Goal: Task Accomplishment & Management: Manage account settings

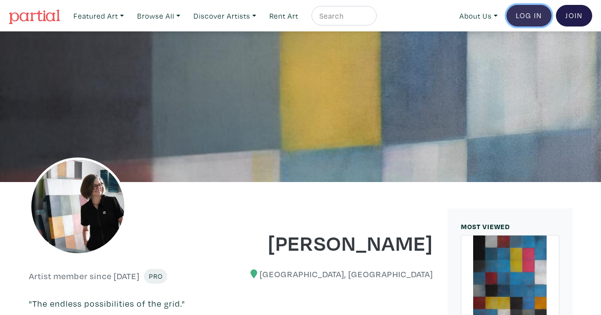
click at [522, 10] on link "Log In" at bounding box center [529, 16] width 45 height 22
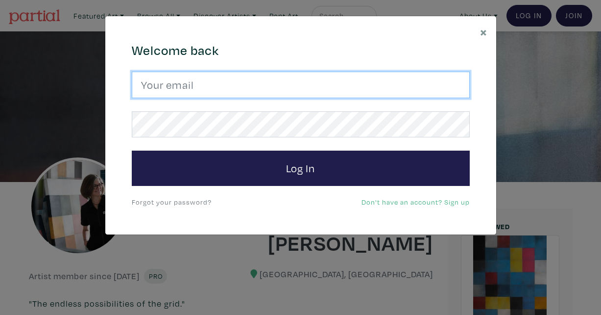
click at [389, 79] on input "email" at bounding box center [301, 85] width 338 height 26
type input "amolczak@gmail.com"
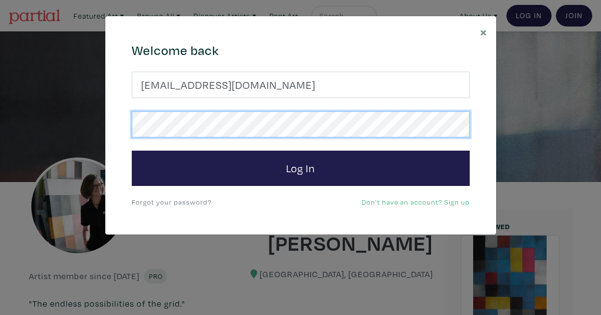
click at [132, 150] on button "Log In" at bounding box center [301, 167] width 338 height 35
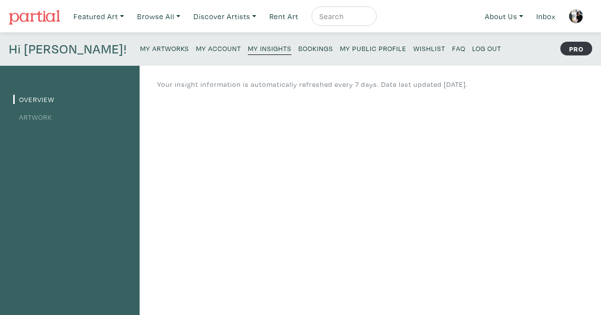
click at [154, 47] on small "My Artworks" at bounding box center [164, 48] width 49 height 9
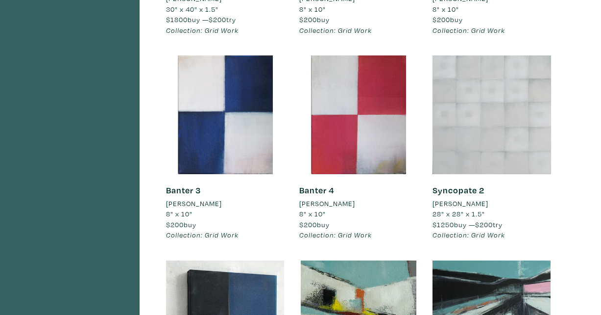
scroll to position [2536, 0]
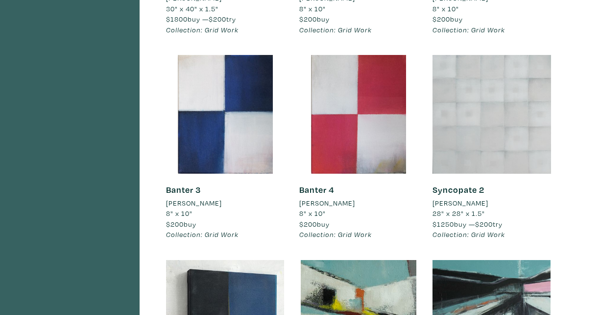
click at [518, 131] on div at bounding box center [492, 114] width 119 height 119
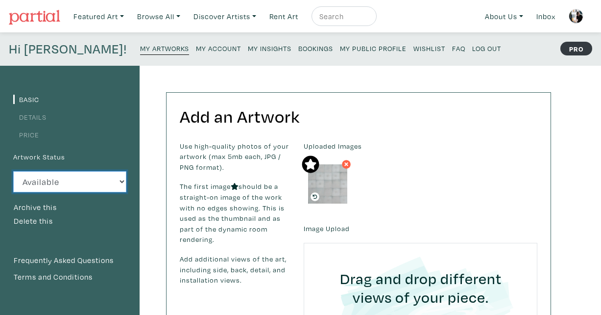
click at [69, 177] on select "Available Sold Rented Unavailable (other reason)" at bounding box center [69, 181] width 113 height 21
select select "3"
click at [13, 171] on select "Available Sold Rented Unavailable (other reason)" at bounding box center [69, 181] width 113 height 21
click at [142, 49] on small "My Artworks" at bounding box center [164, 48] width 49 height 9
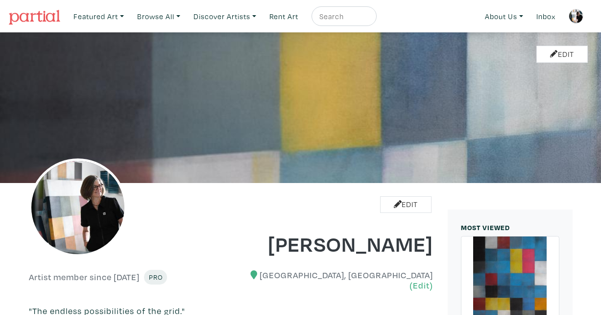
click at [575, 17] on img at bounding box center [576, 16] width 15 height 15
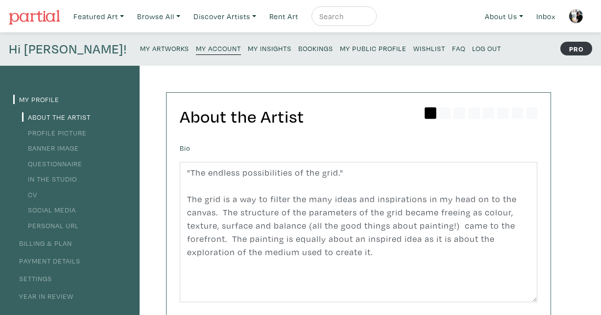
click at [140, 47] on small "My Artworks" at bounding box center [164, 48] width 49 height 9
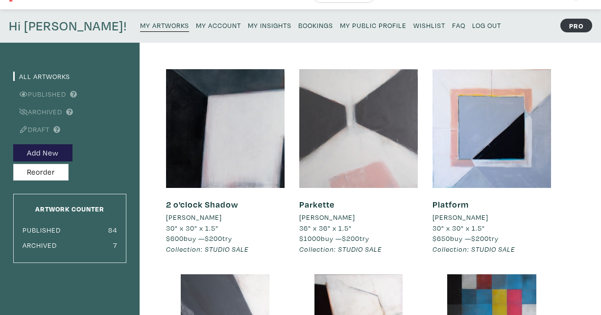
scroll to position [24, 0]
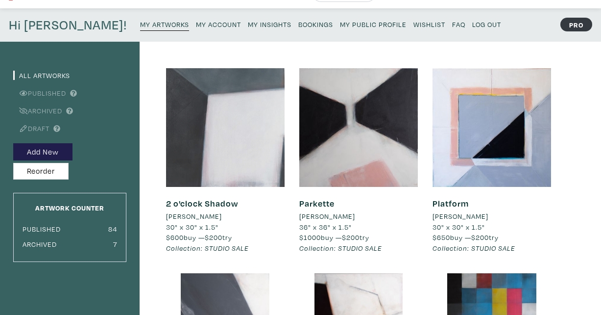
click at [229, 137] on div at bounding box center [225, 127] width 119 height 119
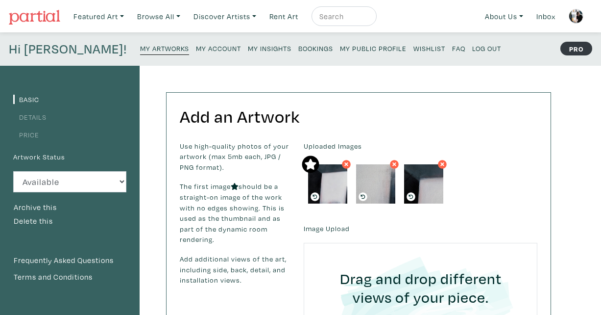
click at [22, 133] on link "Price" at bounding box center [26, 134] width 26 height 9
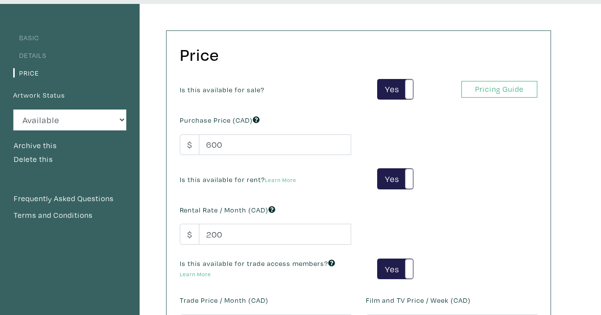
scroll to position [52, 0]
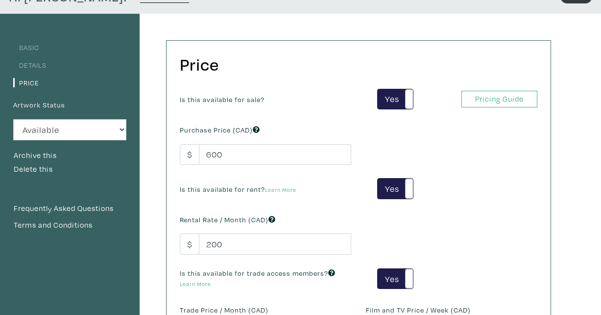
click at [34, 45] on link "Basic" at bounding box center [26, 47] width 26 height 9
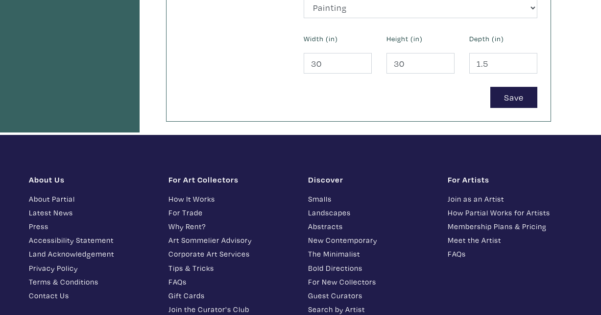
scroll to position [546, 0]
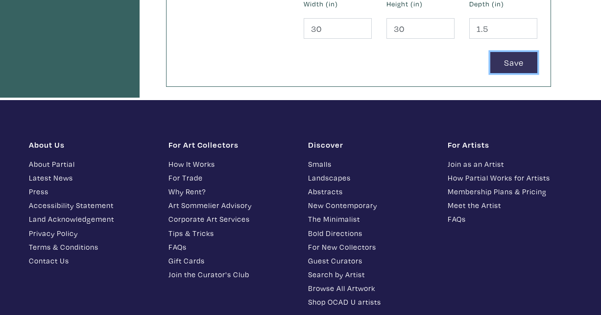
click at [514, 61] on button "Save" at bounding box center [514, 62] width 47 height 21
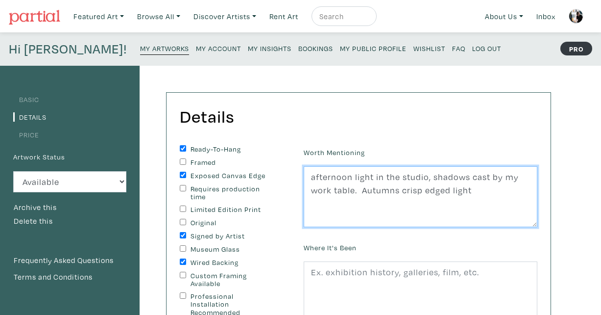
click at [476, 189] on textarea "afternoon light in the studio, shadows cast by my work table. Autumns crisp edg…" at bounding box center [421, 196] width 234 height 61
drag, startPoint x: 430, startPoint y: 218, endPoint x: 306, endPoint y: 220, distance: 123.6
click at [306, 220] on textarea "afternoon light in the studio, shadows cast by my work table. Autumns crisp edg…" at bounding box center [421, 196] width 234 height 61
type textarea "afternoon light in the studio, shadows cast by my work table. Autumns crisp edg…"
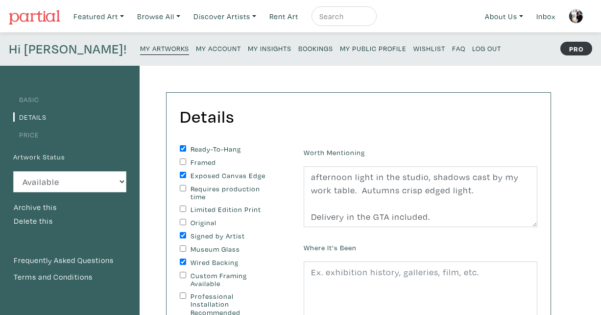
click at [472, 150] on div "Worth Mentioning afternoon light in the studio, shadows cast by my work table. …" at bounding box center [421, 186] width 249 height 82
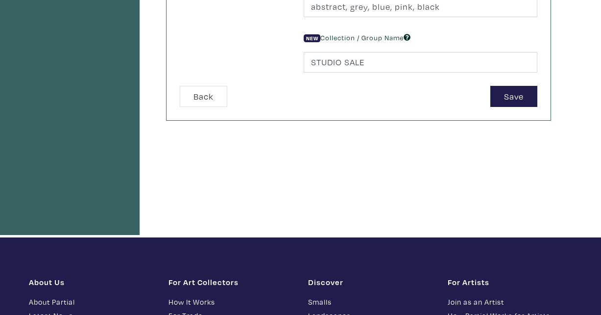
scroll to position [449, 0]
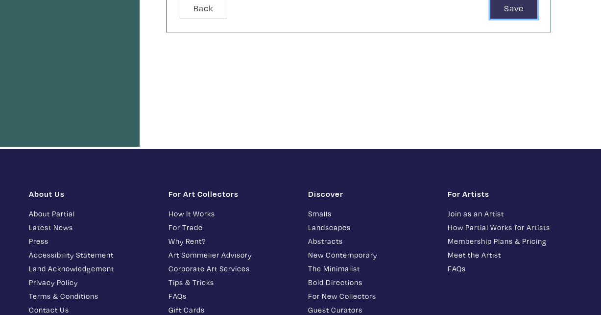
click at [511, 10] on button "Save" at bounding box center [514, 8] width 47 height 21
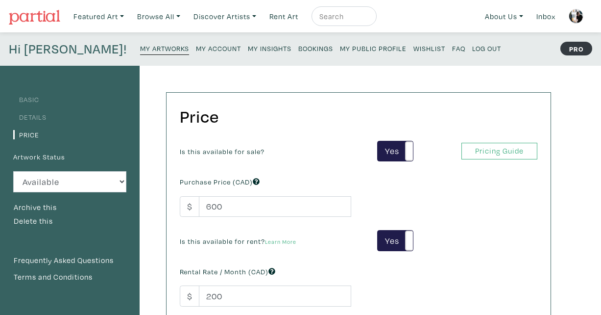
click at [140, 45] on small "My Artworks" at bounding box center [164, 48] width 49 height 9
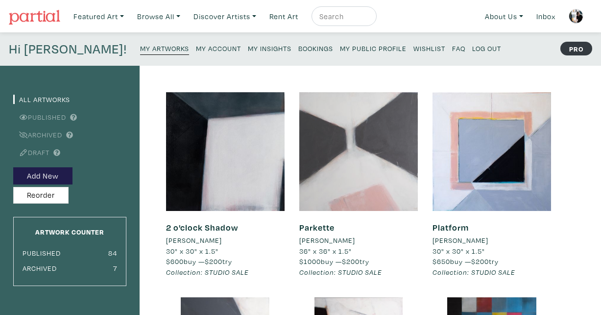
click at [334, 185] on div at bounding box center [359, 151] width 119 height 119
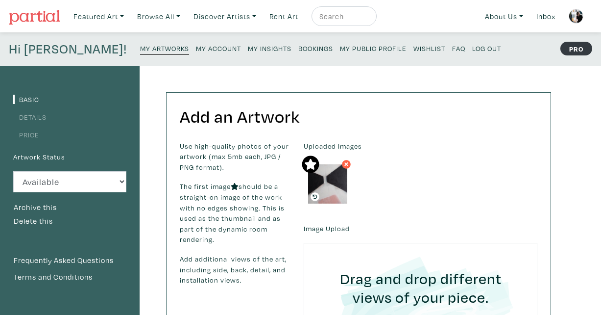
click at [33, 116] on link "Details" at bounding box center [29, 116] width 33 height 9
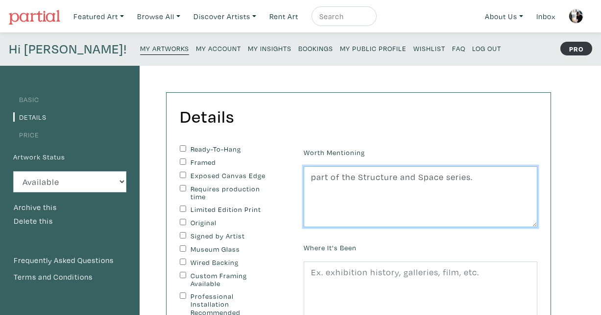
click at [495, 177] on textarea "part of the Structure and Space series." at bounding box center [421, 196] width 234 height 61
paste textarea "Delivery in the GTA included."
click at [473, 177] on textarea "part of the Structure and Space series." at bounding box center [421, 196] width 234 height 61
click at [315, 176] on textarea "part of the Structure and Space series." at bounding box center [421, 196] width 234 height 61
click at [489, 176] on textarea "part of the Structure and Space series." at bounding box center [421, 196] width 234 height 61
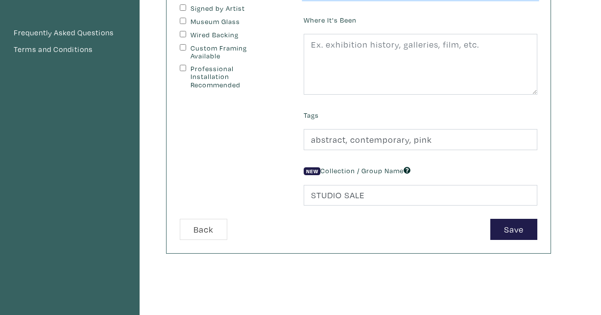
scroll to position [236, 0]
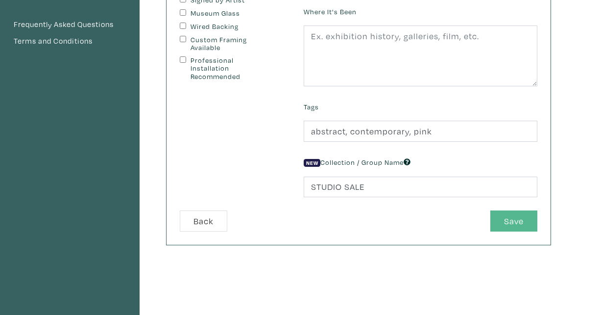
type textarea "Part of the Structure and Space series. Urban spaces, looking up. Delivery in t…"
click at [514, 218] on button "Save" at bounding box center [514, 220] width 47 height 21
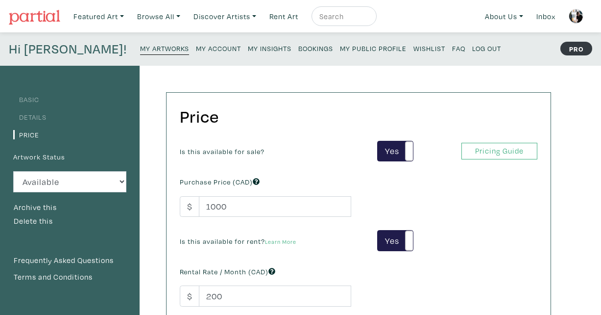
click at [147, 45] on small "My Artworks" at bounding box center [164, 48] width 49 height 9
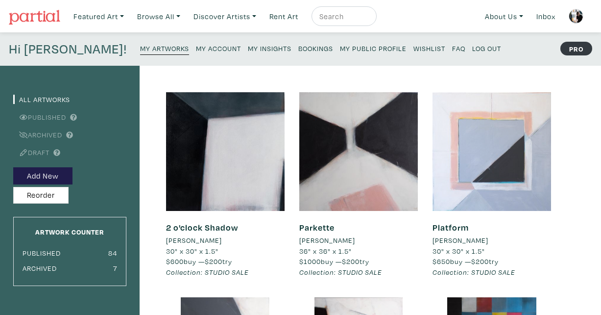
click at [460, 156] on div at bounding box center [492, 151] width 119 height 119
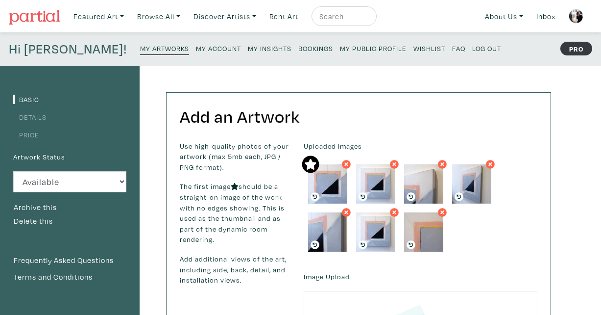
click at [35, 115] on link "Details" at bounding box center [29, 116] width 33 height 9
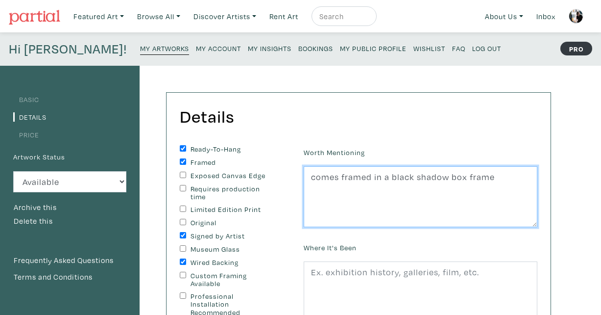
click at [499, 179] on textarea "comes framed in a black shadow box frame" at bounding box center [421, 196] width 234 height 61
paste textarea "Delivery in the GTA included."
click at [316, 190] on textarea "comes framed in a black shadow box frame" at bounding box center [421, 196] width 234 height 61
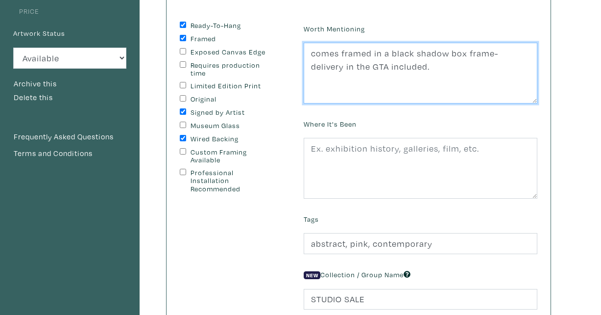
scroll to position [242, 0]
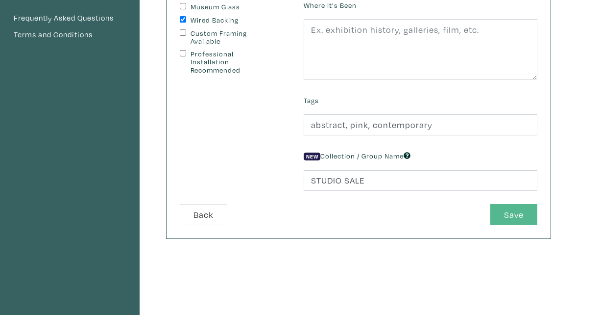
type textarea "comes framed in a black shadow box frame- delivery in the GTA included."
click at [517, 216] on button "Save" at bounding box center [514, 214] width 47 height 21
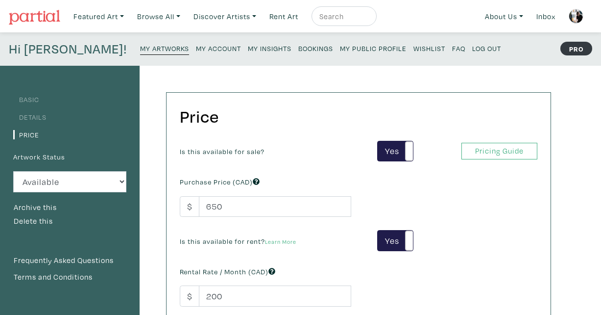
click at [140, 51] on small "My Artworks" at bounding box center [164, 48] width 49 height 9
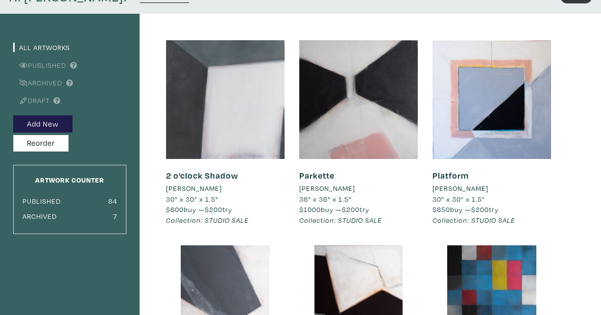
scroll to position [169, 0]
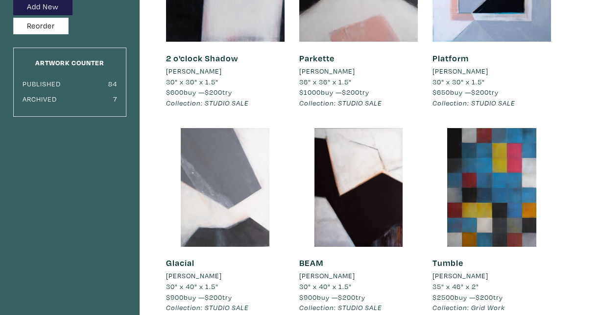
click at [252, 155] on div at bounding box center [225, 187] width 119 height 119
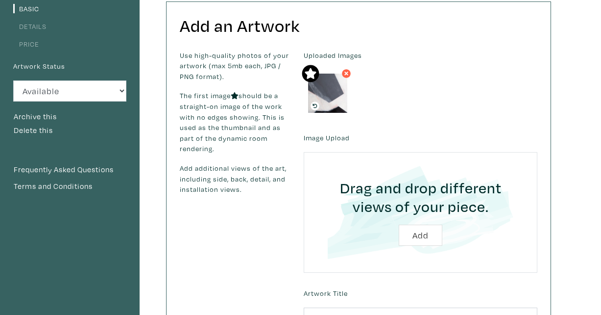
scroll to position [76, 0]
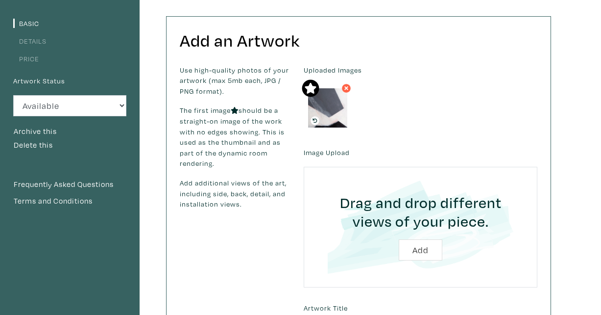
click at [27, 56] on link "Price" at bounding box center [26, 58] width 26 height 9
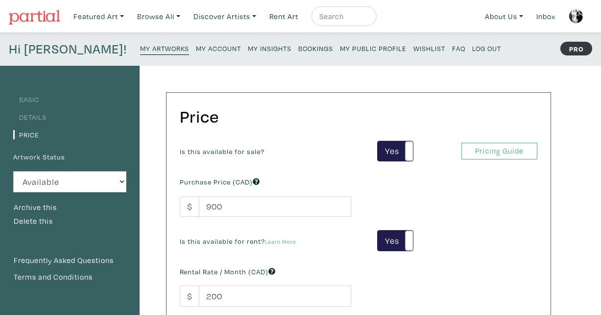
click at [33, 116] on link "Details" at bounding box center [29, 116] width 33 height 9
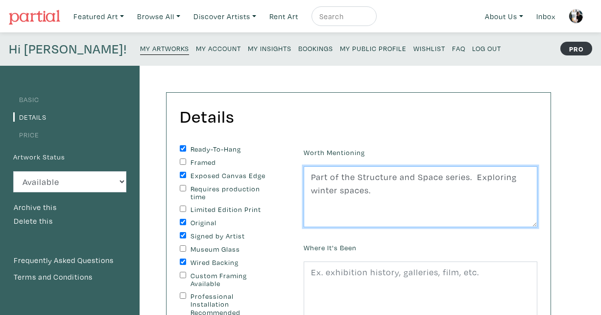
click at [380, 193] on textarea "Part of the Structure and Space series. Exploring winter spaces." at bounding box center [421, 196] width 234 height 61
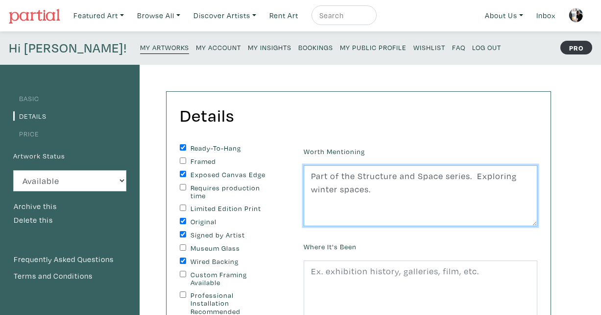
scroll to position [1, 0]
paste textarea "Delivery in the GTA included."
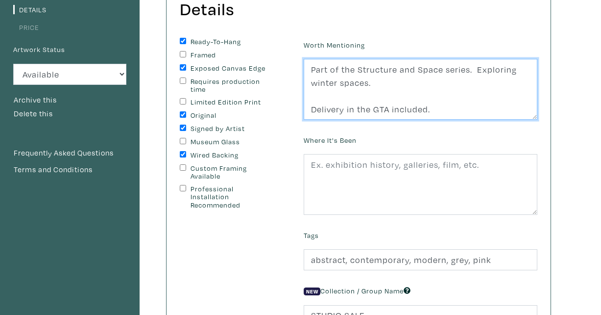
scroll to position [191, 0]
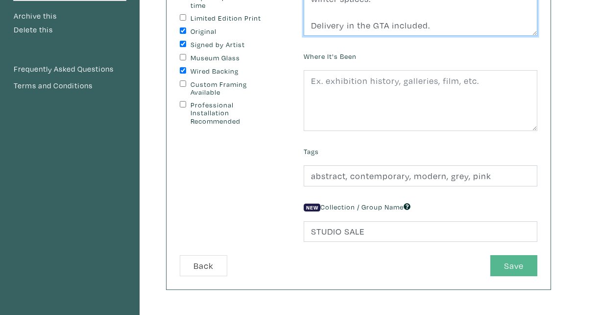
type textarea "Part of the Structure and Space series. Exploring winter spaces. Delivery in th…"
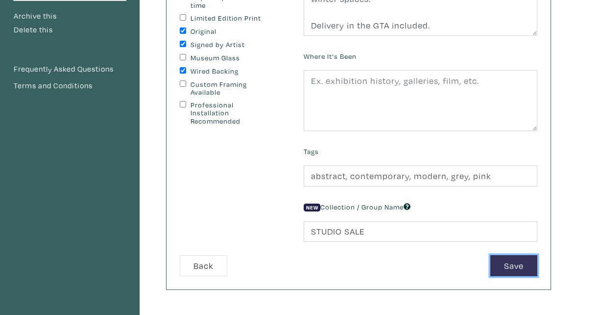
click at [512, 265] on button "Save" at bounding box center [514, 265] width 47 height 21
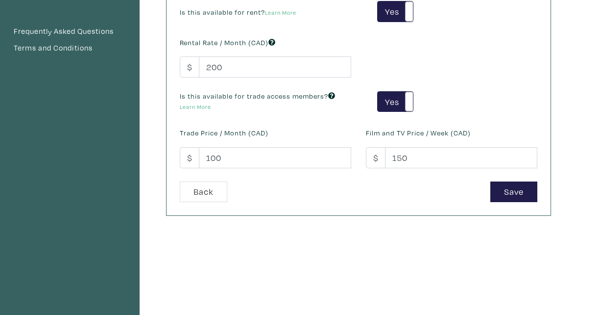
scroll to position [255, 0]
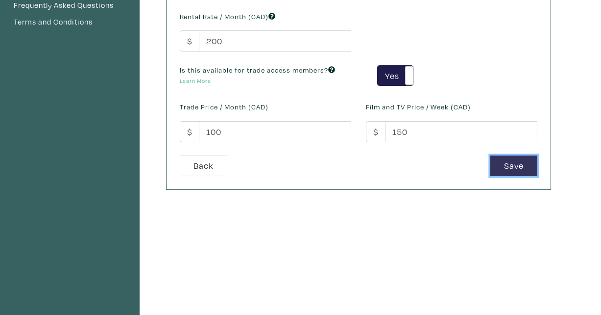
click at [508, 163] on button "Save" at bounding box center [514, 165] width 47 height 21
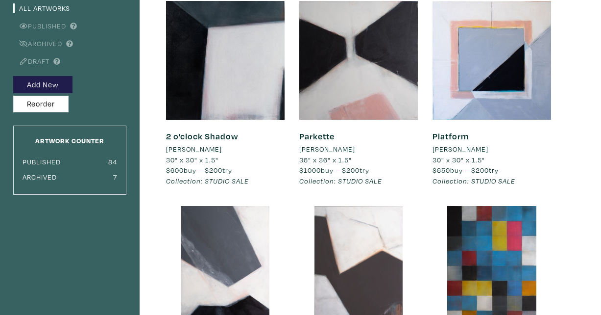
scroll to position [94, 0]
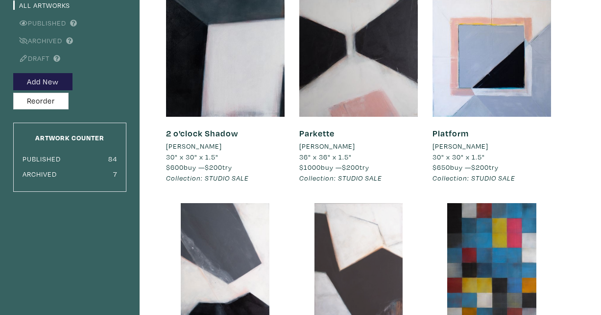
click at [361, 268] on div at bounding box center [359, 262] width 119 height 119
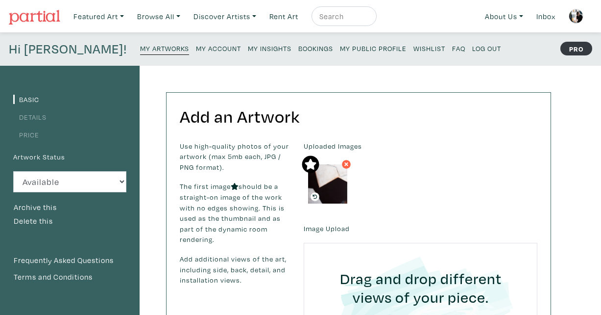
click at [29, 115] on link "Details" at bounding box center [29, 116] width 33 height 9
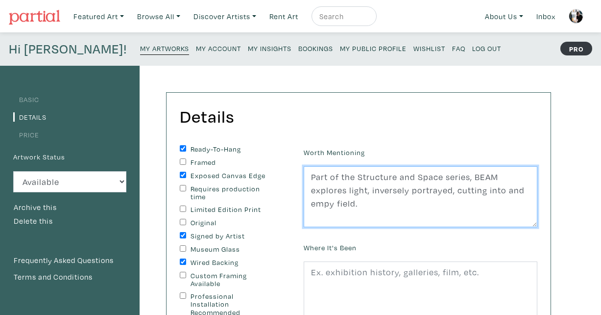
click at [361, 204] on textarea "Part of the Structure and Space series, BEAM explores light, inversely portraye…" at bounding box center [421, 196] width 234 height 61
paste textarea "Delivery in the GTA included."
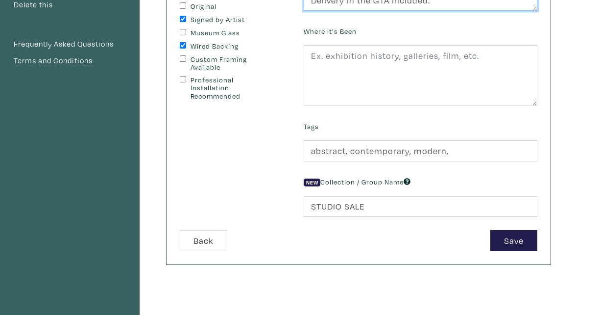
scroll to position [286, 0]
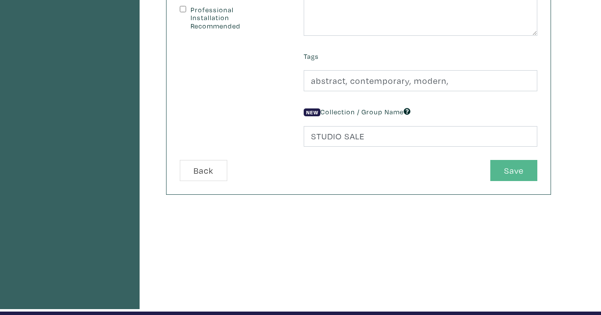
type textarea "Part of the Structure and Space series, BEAM explores light, inversely portraye…"
click at [515, 168] on button "Save" at bounding box center [514, 170] width 47 height 21
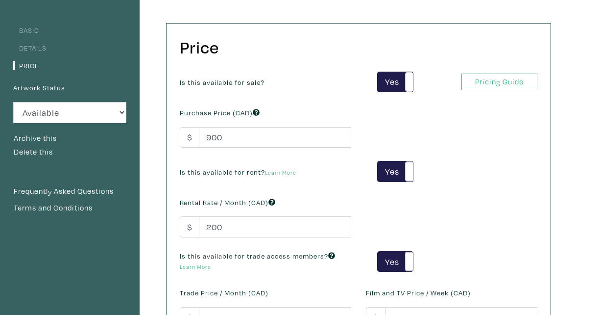
scroll to position [149, 0]
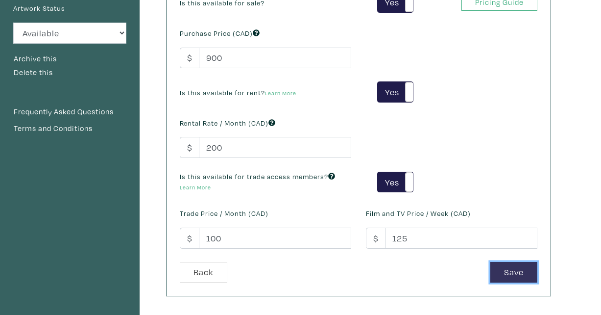
click at [506, 271] on button "Save" at bounding box center [514, 272] width 47 height 21
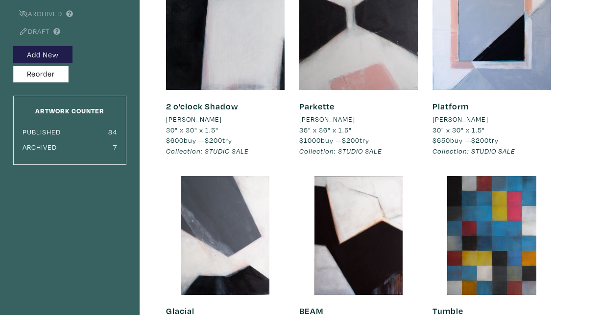
scroll to position [175, 0]
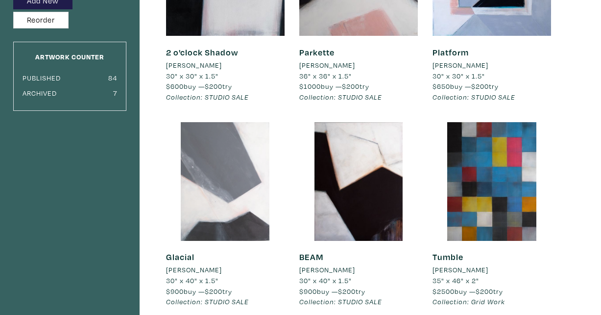
click at [206, 187] on div at bounding box center [225, 181] width 119 height 119
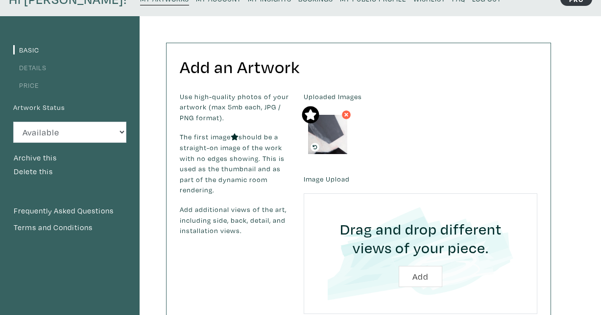
scroll to position [5, 0]
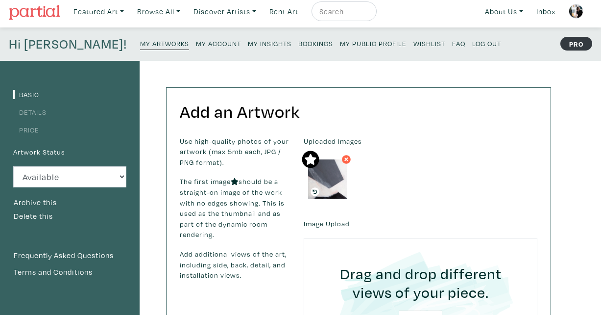
click at [33, 128] on link "Price" at bounding box center [26, 129] width 26 height 9
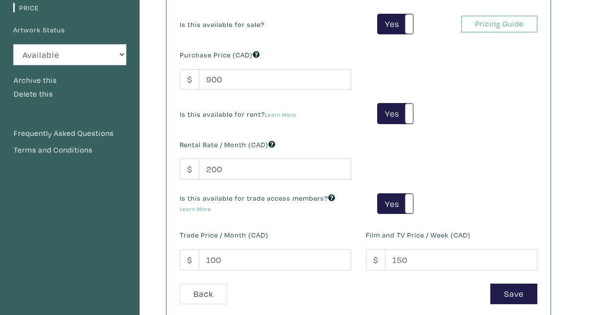
scroll to position [108, 0]
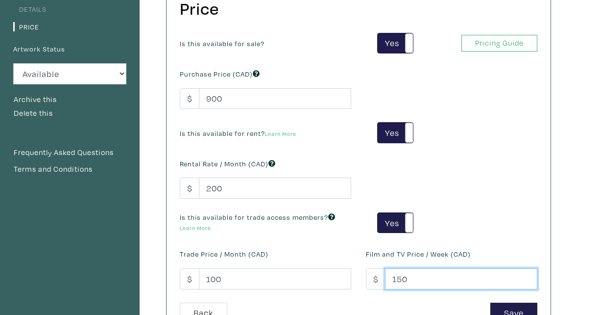
drag, startPoint x: 414, startPoint y: 279, endPoint x: 364, endPoint y: 279, distance: 50.0
click at [364, 279] on div "Film and TV Price / Week (CAD) $ 150" at bounding box center [452, 268] width 186 height 42
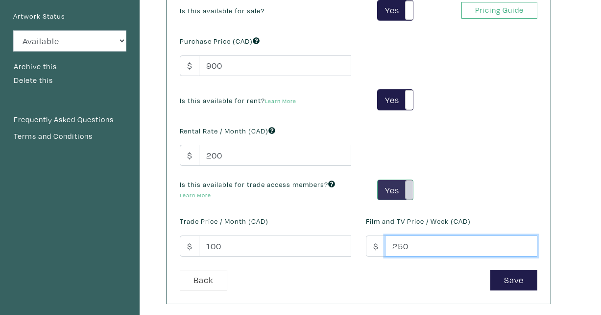
scroll to position [156, 0]
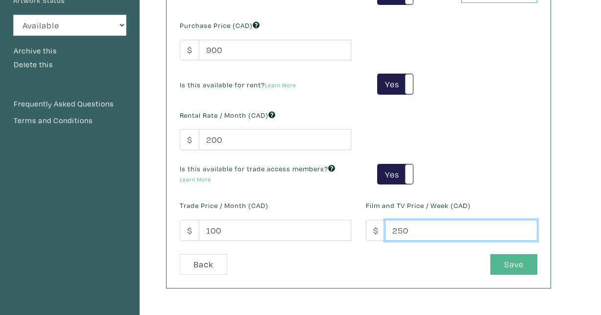
type input "250"
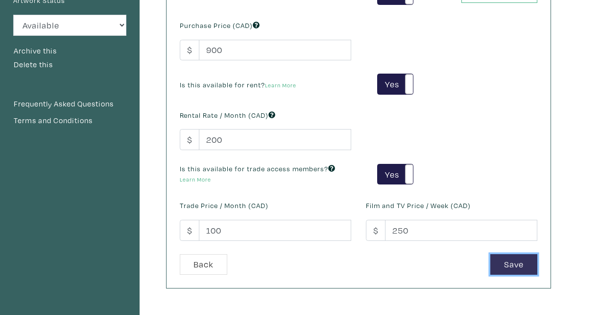
click at [514, 263] on button "Save" at bounding box center [514, 264] width 47 height 21
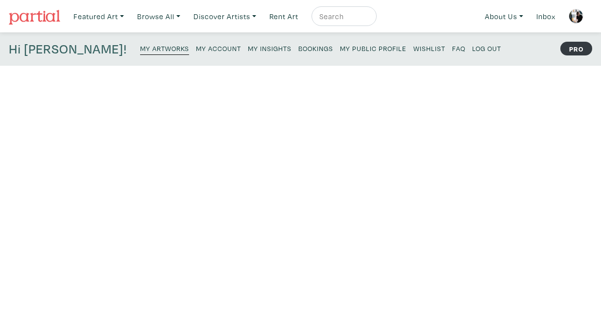
click at [140, 49] on small "My Artworks" at bounding box center [164, 48] width 49 height 9
click at [143, 46] on small "My Artworks" at bounding box center [164, 48] width 49 height 9
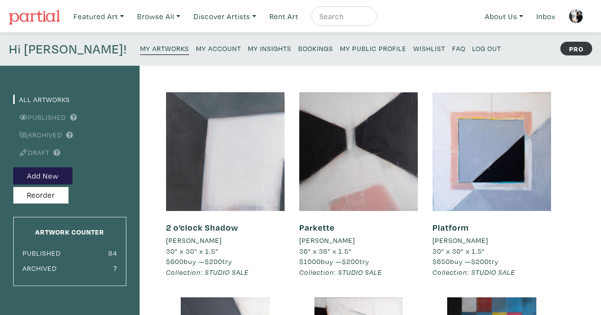
click at [221, 150] on div at bounding box center [225, 151] width 119 height 119
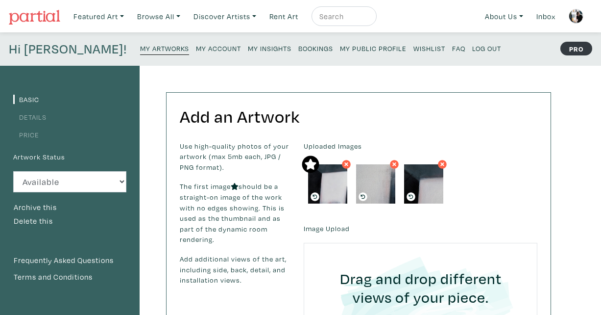
click at [36, 117] on link "Details" at bounding box center [29, 116] width 33 height 9
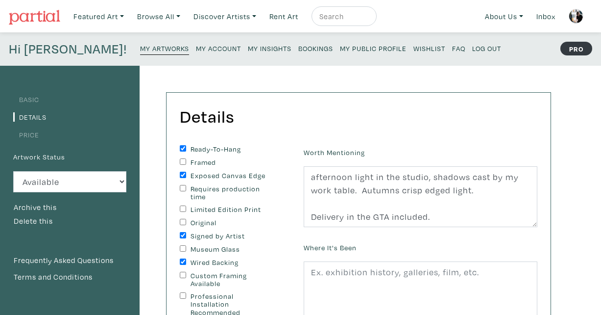
click at [40, 134] on li "Price" at bounding box center [69, 133] width 113 height 13
click at [30, 135] on link "Price" at bounding box center [26, 134] width 26 height 9
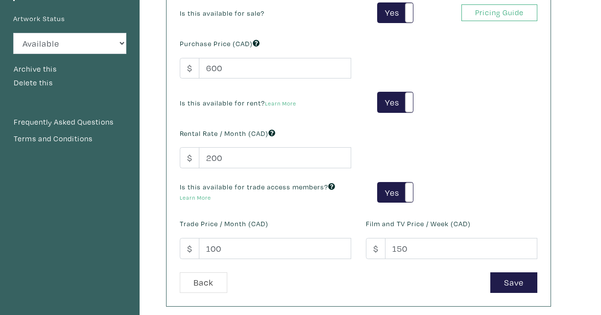
scroll to position [150, 0]
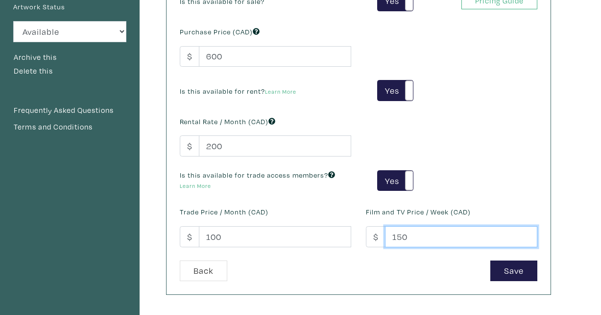
drag, startPoint x: 423, startPoint y: 234, endPoint x: 374, endPoint y: 234, distance: 48.5
click at [374, 234] on div "$ 150" at bounding box center [452, 236] width 172 height 21
type input "250"
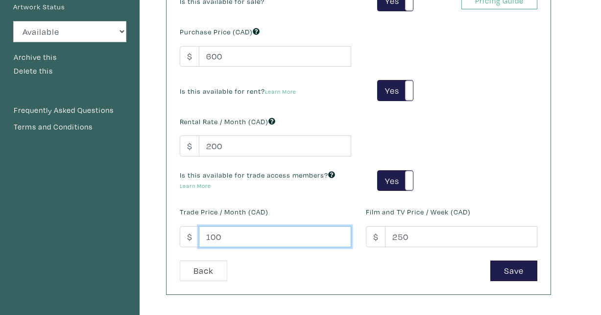
click at [223, 235] on input "100" at bounding box center [275, 236] width 152 height 21
type input "150"
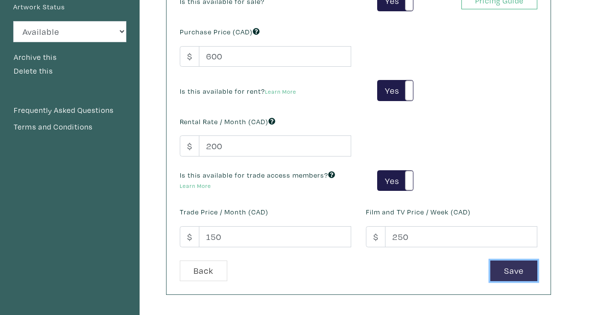
click at [508, 269] on button "Save" at bounding box center [514, 270] width 47 height 21
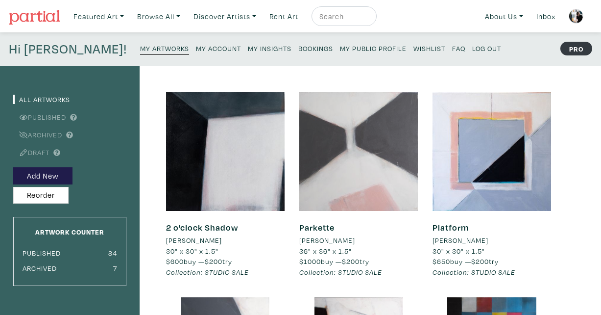
click at [357, 177] on div at bounding box center [359, 151] width 119 height 119
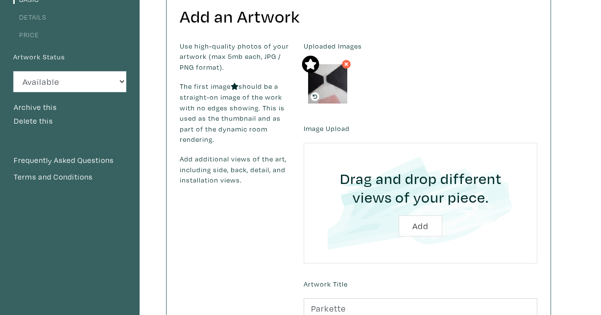
scroll to position [95, 0]
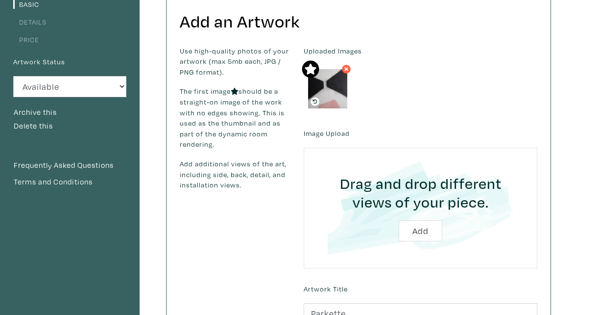
click at [35, 20] on link "Details" at bounding box center [29, 21] width 33 height 9
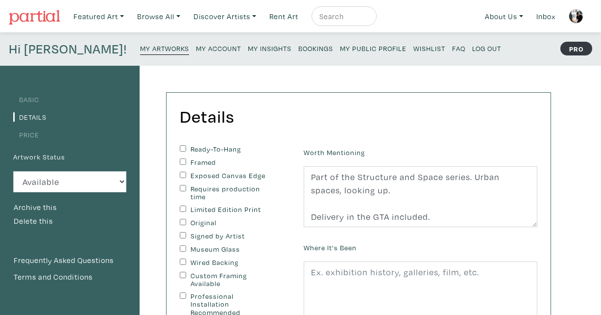
scroll to position [274, 0]
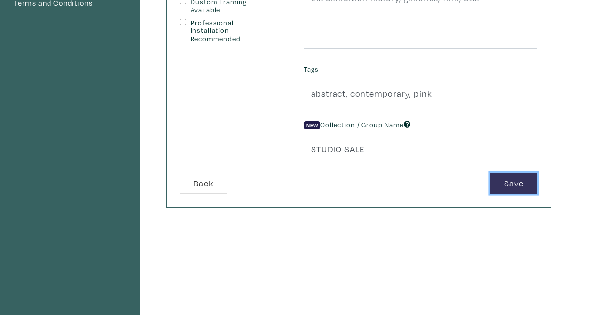
click at [528, 182] on button "Save" at bounding box center [514, 183] width 47 height 21
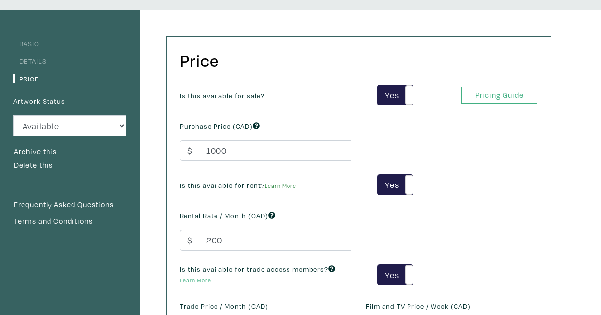
scroll to position [181, 0]
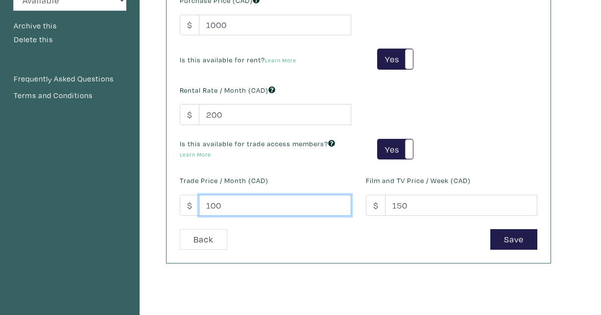
drag, startPoint x: 224, startPoint y: 206, endPoint x: 196, endPoint y: 206, distance: 27.5
click at [196, 206] on div "$ 100" at bounding box center [266, 205] width 172 height 21
type input "150"
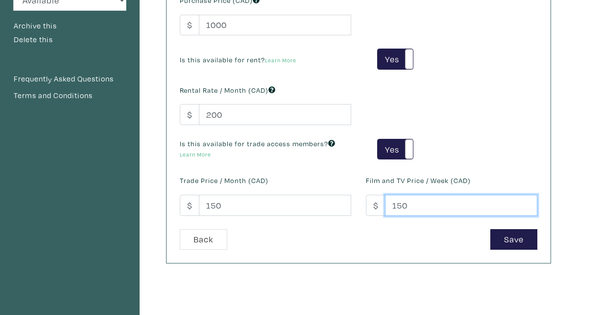
drag, startPoint x: 409, startPoint y: 203, endPoint x: 332, endPoint y: 203, distance: 77.0
click at [332, 203] on div "Is this available for sale? Yes No Yes No Pricing Guide PRO Purchase Price (CAD…" at bounding box center [359, 94] width 373 height 270
type input "1"
type input "250"
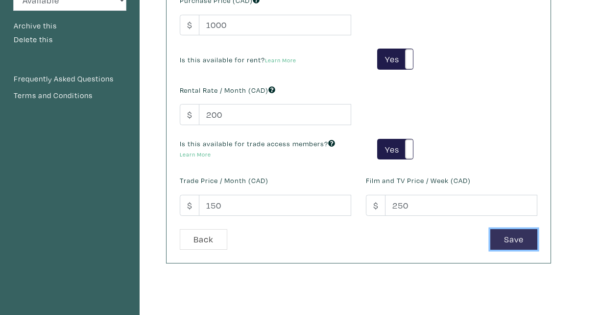
click at [506, 243] on button "Save" at bounding box center [514, 239] width 47 height 21
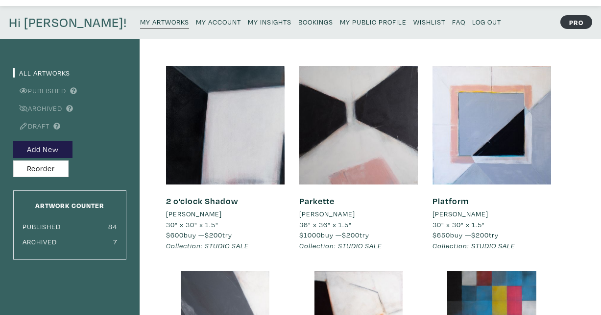
scroll to position [28, 0]
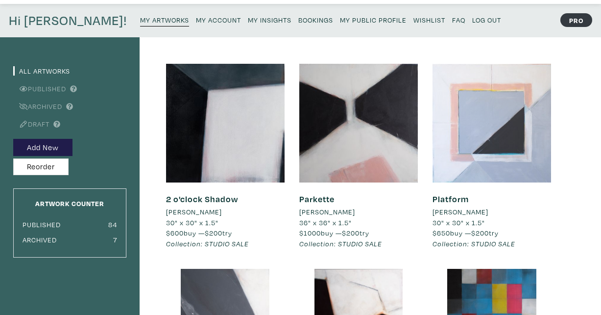
click at [486, 162] on div at bounding box center [492, 123] width 119 height 119
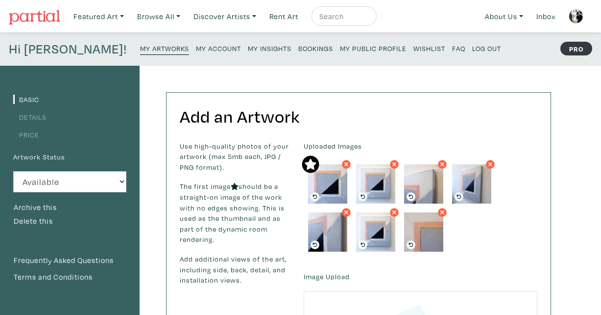
click at [27, 132] on link "Price" at bounding box center [26, 134] width 26 height 9
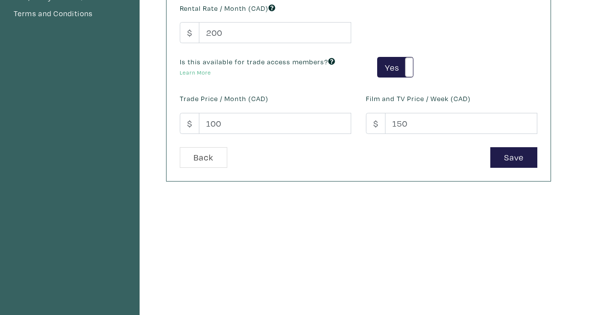
scroll to position [268, 0]
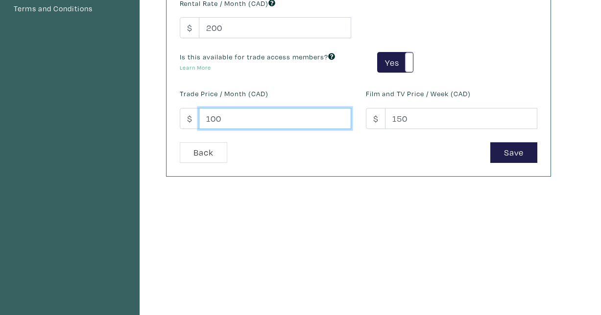
drag, startPoint x: 233, startPoint y: 118, endPoint x: 203, endPoint y: 118, distance: 29.4
click at [203, 118] on input "100" at bounding box center [275, 118] width 152 height 21
type input "150"
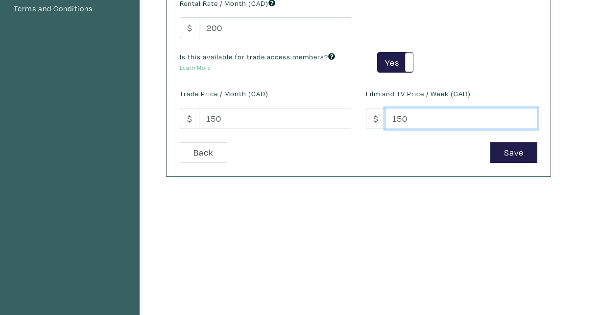
drag, startPoint x: 414, startPoint y: 112, endPoint x: 373, endPoint y: 112, distance: 41.2
click at [373, 112] on div "$ 150" at bounding box center [452, 118] width 172 height 21
type input "200"
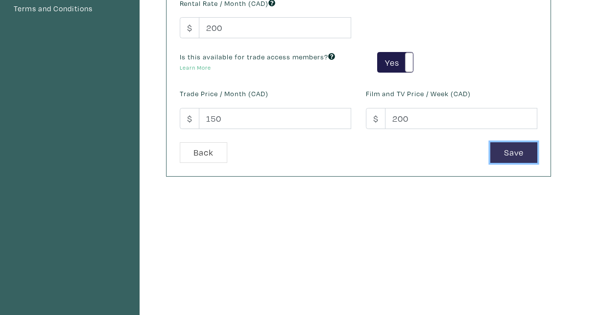
click at [526, 154] on button "Save" at bounding box center [514, 152] width 47 height 21
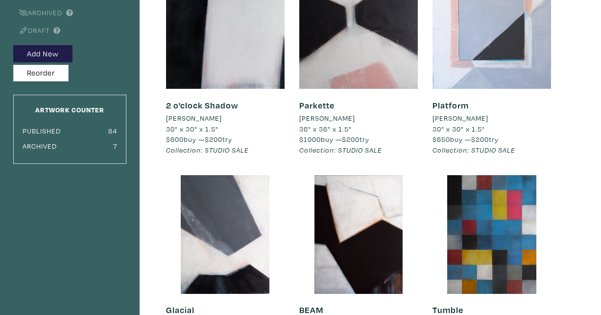
scroll to position [133, 0]
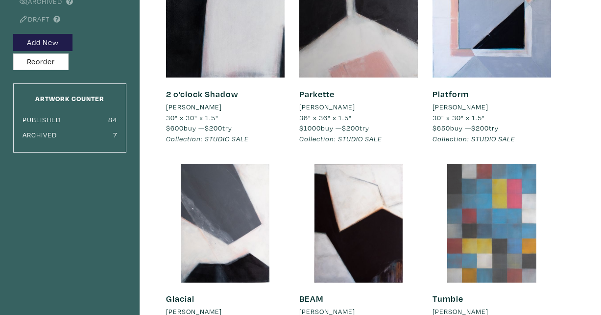
click at [488, 184] on div at bounding box center [492, 223] width 119 height 119
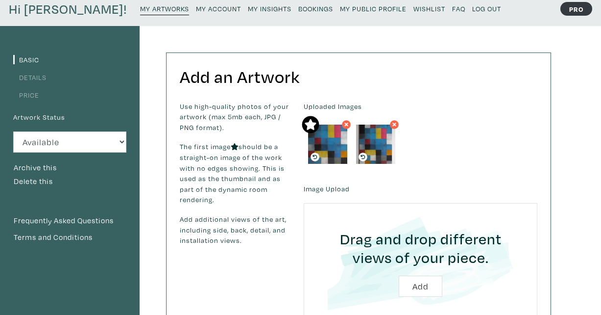
scroll to position [1, 0]
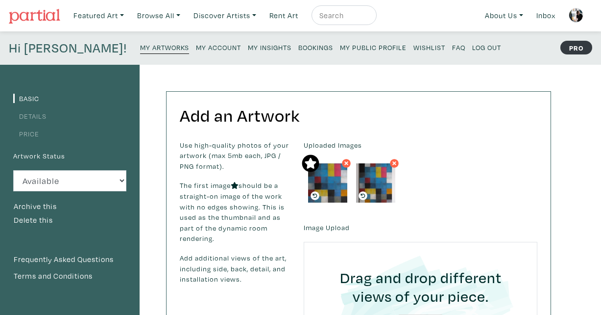
click at [29, 130] on link "Price" at bounding box center [26, 133] width 26 height 9
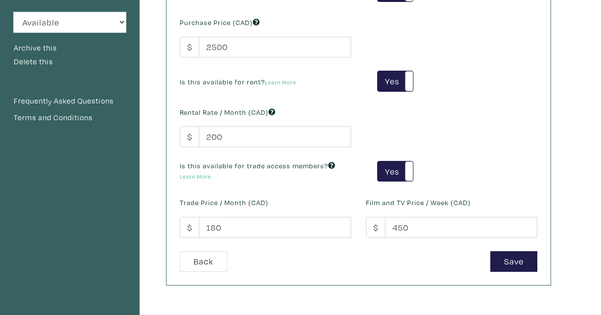
scroll to position [162, 0]
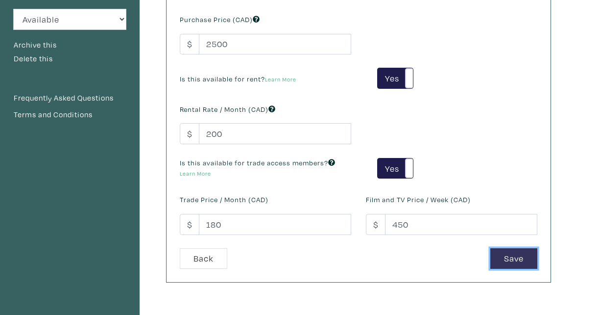
click at [520, 263] on button "Save" at bounding box center [514, 258] width 47 height 21
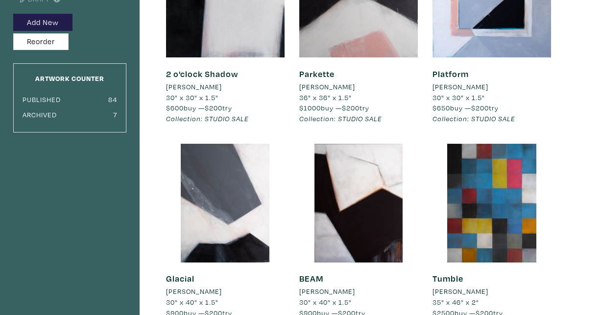
scroll to position [176, 0]
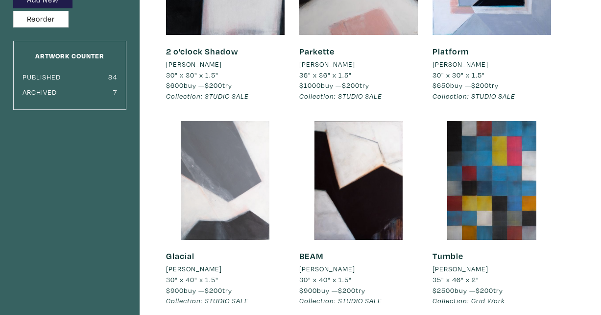
click at [245, 206] on div at bounding box center [225, 180] width 119 height 119
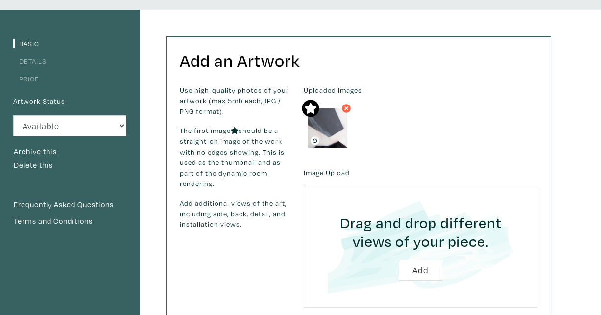
scroll to position [20, 0]
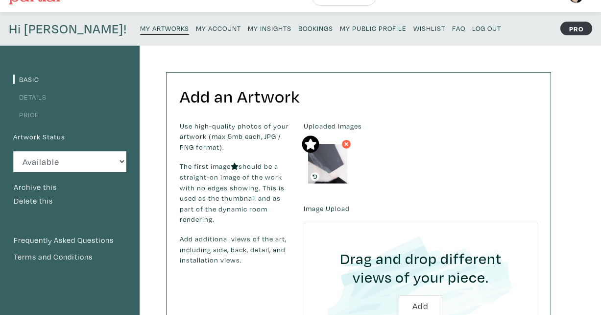
click at [32, 117] on link "Price" at bounding box center [26, 114] width 26 height 9
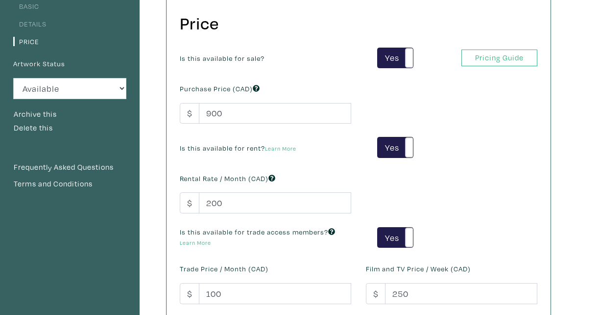
scroll to position [144, 0]
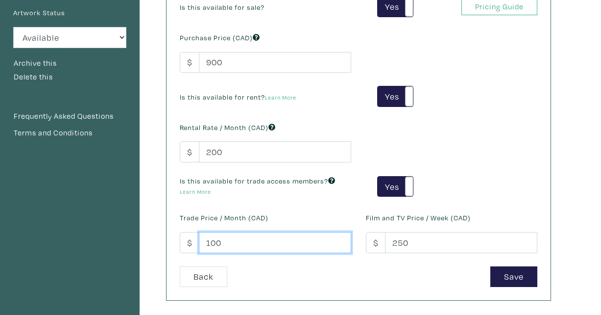
drag, startPoint x: 231, startPoint y: 244, endPoint x: 203, endPoint y: 244, distance: 27.5
click at [203, 244] on input "100" at bounding box center [275, 242] width 152 height 21
type input "1"
type input "150"
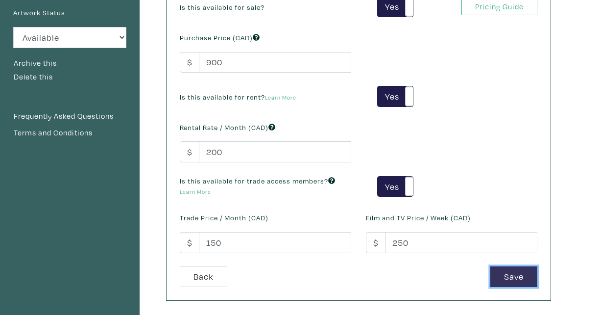
click at [515, 278] on button "Save" at bounding box center [514, 276] width 47 height 21
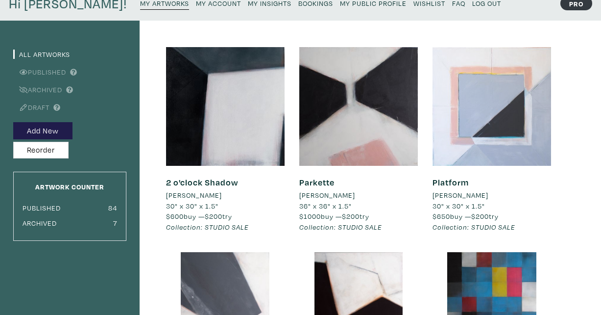
scroll to position [80, 0]
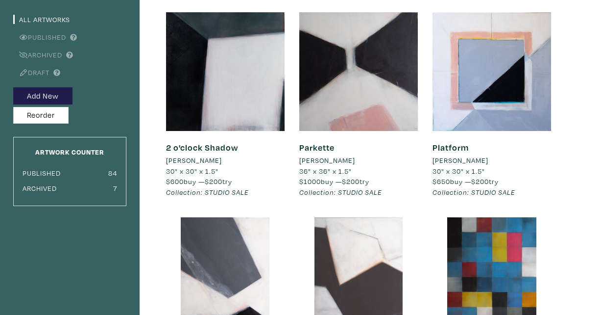
click at [366, 253] on div at bounding box center [359, 276] width 119 height 119
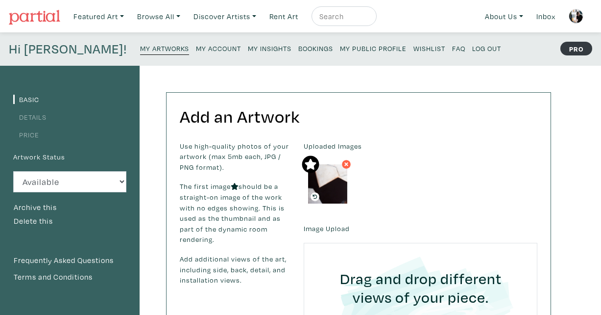
click at [34, 136] on link "Price" at bounding box center [26, 134] width 26 height 9
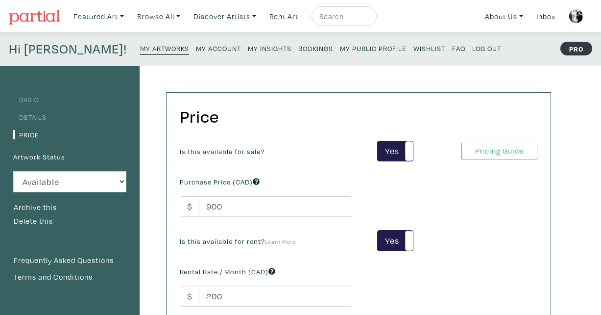
scroll to position [102, 0]
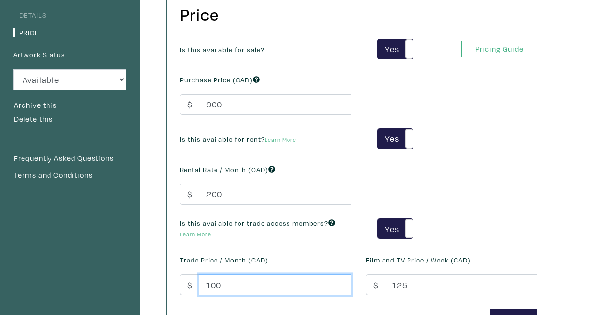
drag, startPoint x: 224, startPoint y: 284, endPoint x: 196, endPoint y: 284, distance: 27.9
click at [196, 284] on div "$ 100" at bounding box center [266, 284] width 172 height 21
type input "150"
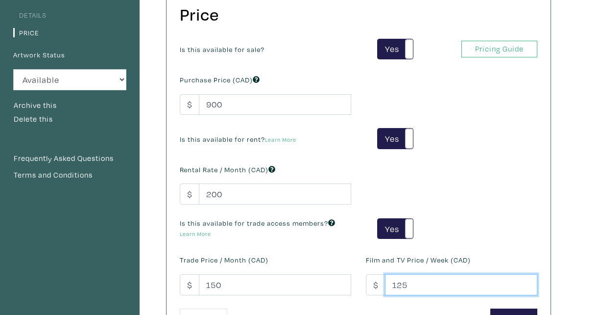
drag, startPoint x: 415, startPoint y: 283, endPoint x: 355, endPoint y: 280, distance: 59.4
click at [355, 280] on div "Is this available for sale? Yes No Yes No Pricing Guide PRO Purchase Price (CAD…" at bounding box center [359, 174] width 373 height 270
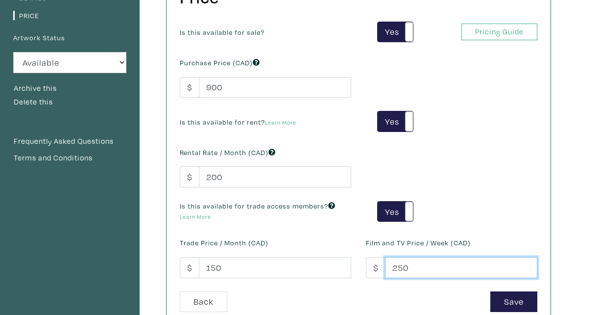
scroll to position [125, 0]
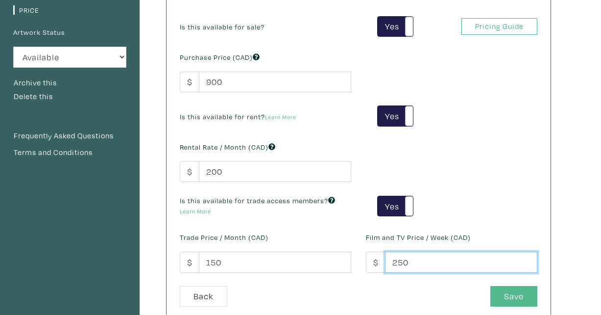
type input "250"
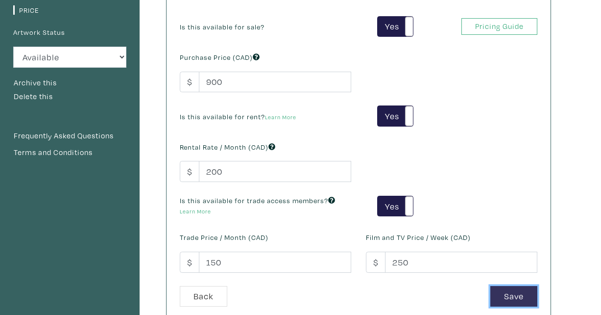
click at [512, 292] on button "Save" at bounding box center [514, 296] width 47 height 21
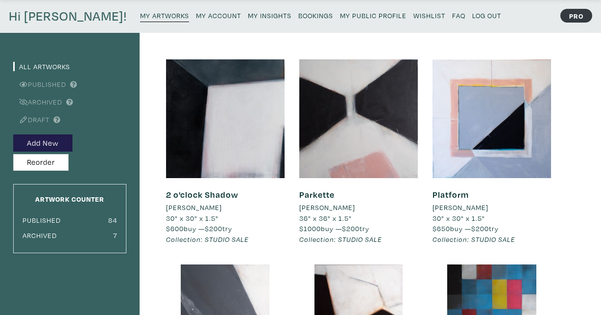
scroll to position [80, 0]
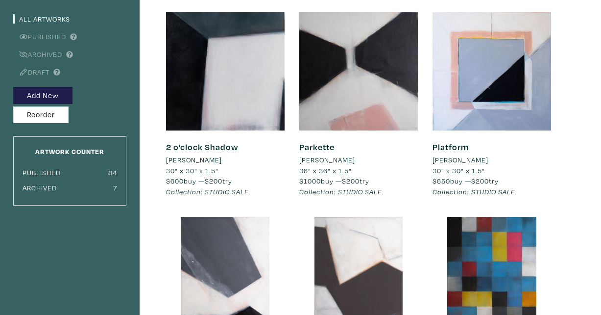
click at [381, 272] on div at bounding box center [359, 276] width 119 height 119
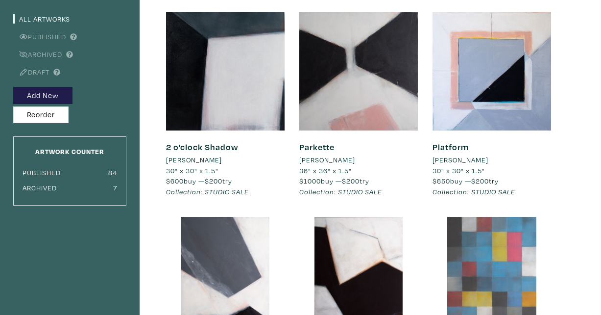
click at [485, 266] on div at bounding box center [492, 276] width 119 height 119
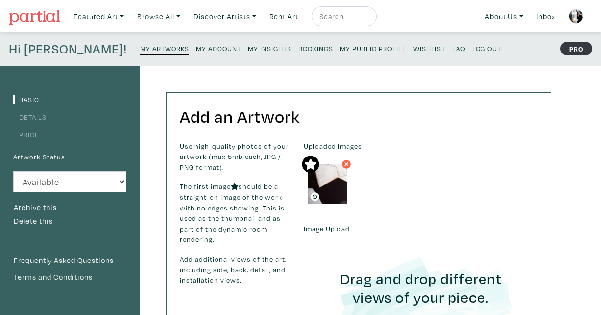
click at [35, 115] on link "Details" at bounding box center [29, 116] width 33 height 9
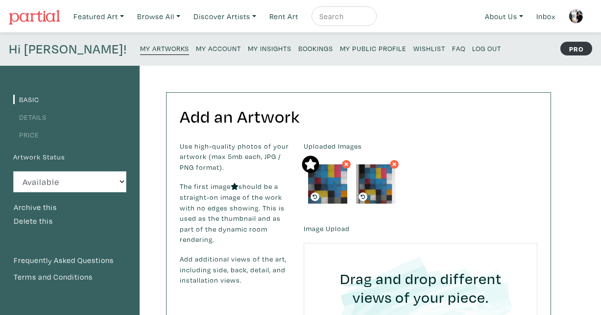
click at [39, 119] on link "Details" at bounding box center [29, 116] width 33 height 9
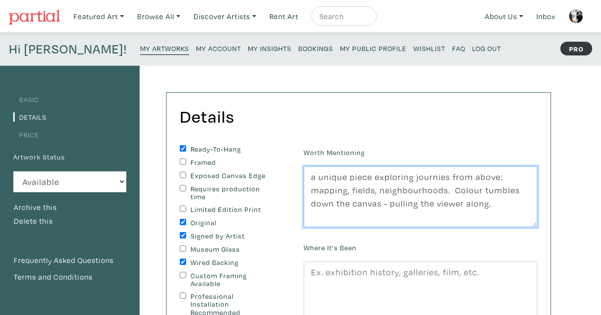
click at [513, 202] on textarea "a unique piece exploring journies from above: mapping, fields, neighbourhoods. …" at bounding box center [421, 196] width 234 height 61
paste textarea "Delivery in the GTA included."
drag, startPoint x: 317, startPoint y: 175, endPoint x: 309, endPoint y: 175, distance: 7.4
click at [309, 175] on textarea "a unique piece exploring journies from above: mapping, fields, neighbourhoods. …" at bounding box center [421, 196] width 234 height 61
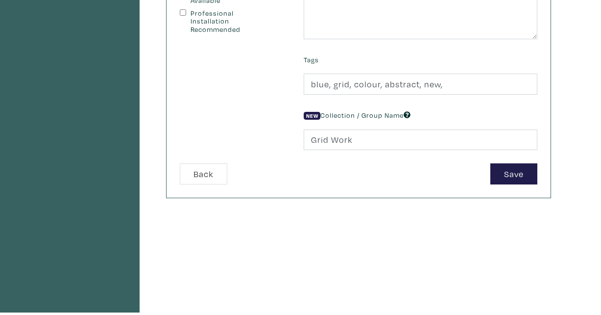
scroll to position [333, 0]
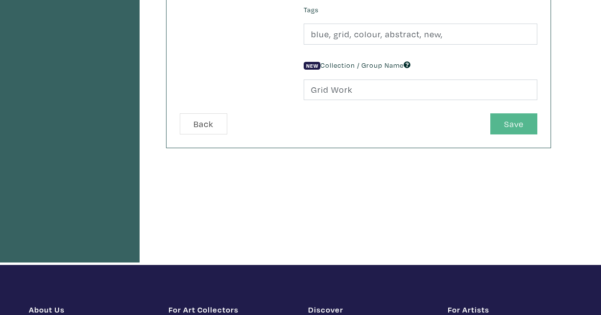
type textarea "A unique piece exploring journies from above: mapping, fields, neighbourhoods. …"
click at [516, 123] on button "Save" at bounding box center [514, 123] width 47 height 21
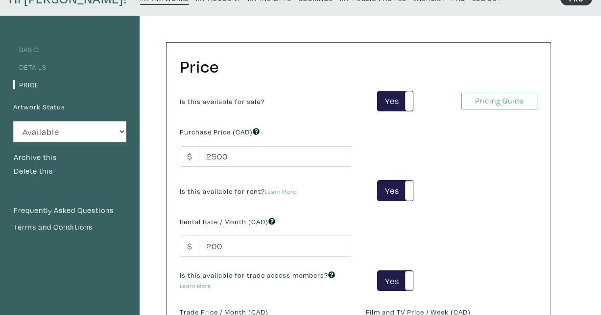
scroll to position [117, 0]
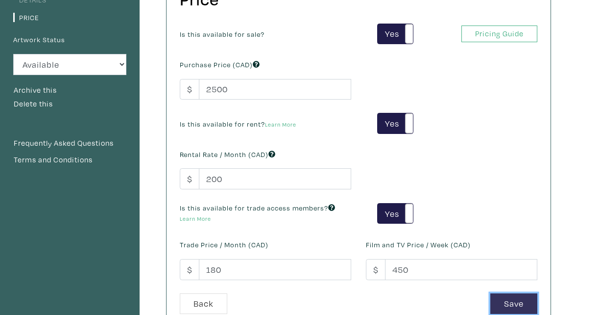
click at [512, 305] on button "Save" at bounding box center [514, 303] width 47 height 21
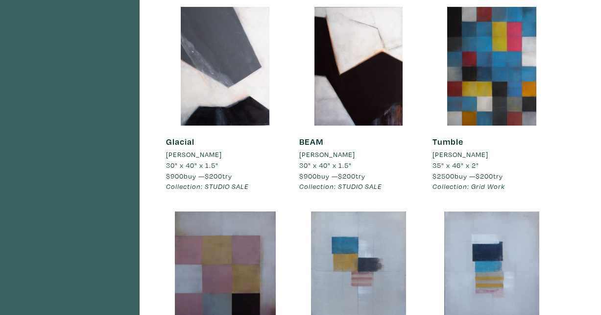
scroll to position [320, 0]
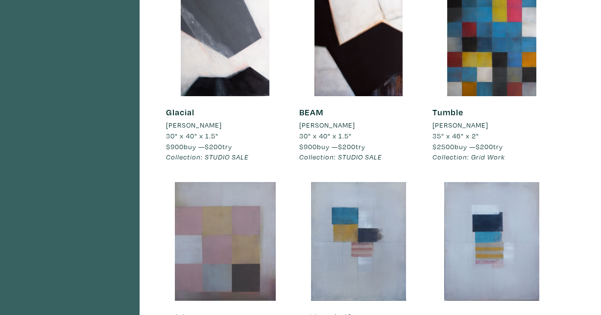
click at [225, 231] on div at bounding box center [225, 241] width 119 height 119
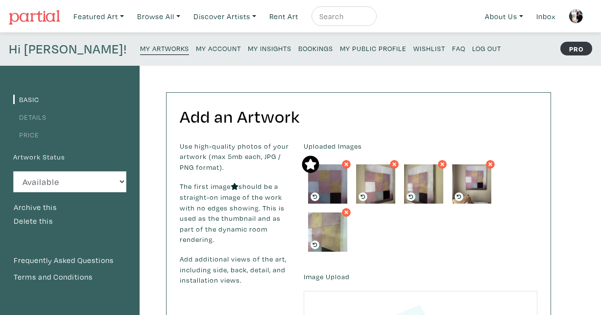
click at [31, 119] on link "Details" at bounding box center [29, 116] width 33 height 9
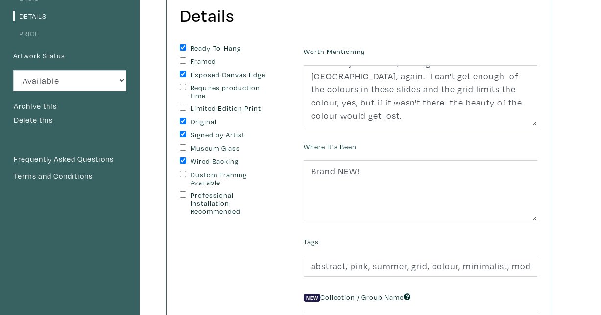
scroll to position [105, 0]
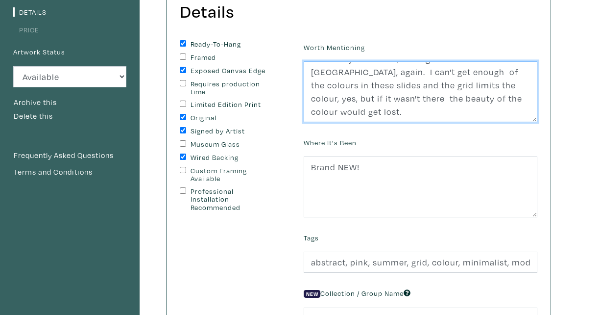
click at [377, 111] on textarea "one of my favourite paintings of late. Part of [GEOGRAPHIC_DATA], again. I can'…" at bounding box center [421, 91] width 234 height 61
paste textarea "Delivery in the GTA included."
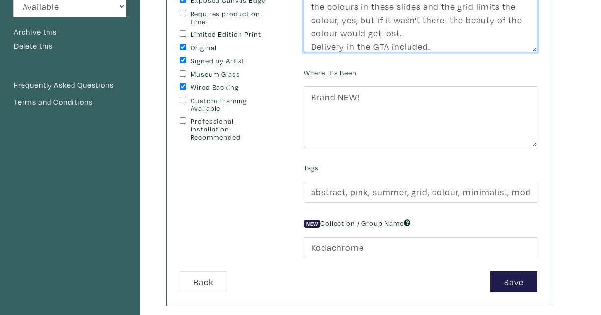
scroll to position [292, 0]
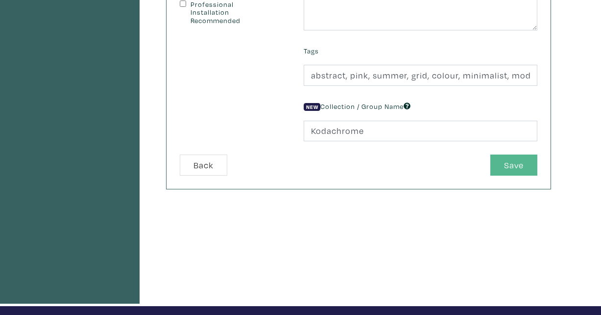
type textarea "one of my favourite paintings of late. Part of [GEOGRAPHIC_DATA], again. I can'…"
click at [508, 164] on button "Save" at bounding box center [514, 164] width 47 height 21
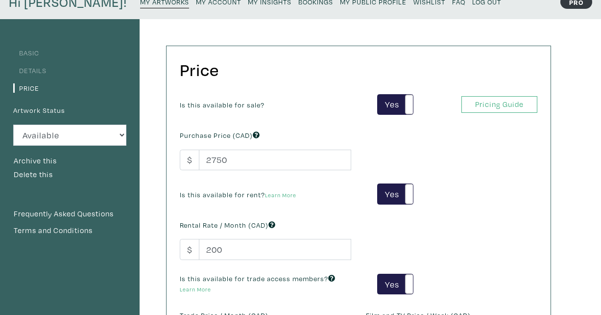
scroll to position [127, 0]
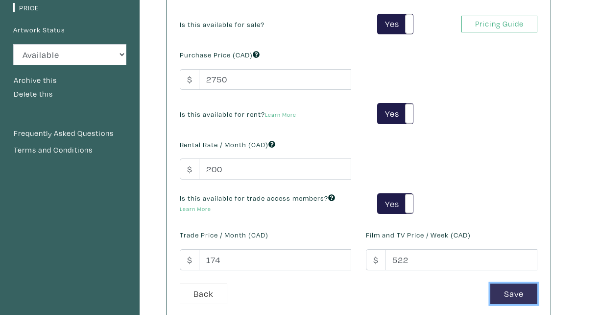
click at [507, 293] on button "Save" at bounding box center [514, 293] width 47 height 21
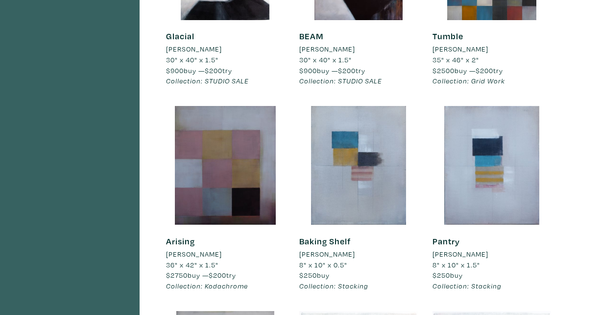
scroll to position [472, 0]
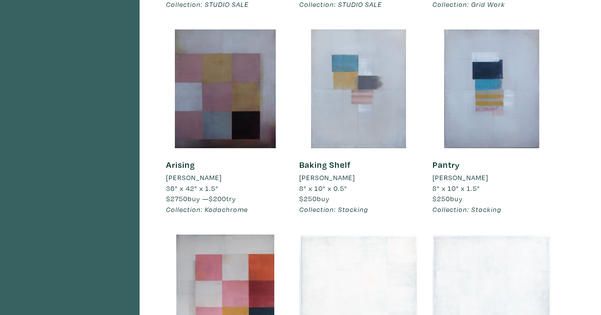
click at [361, 97] on div at bounding box center [359, 88] width 119 height 119
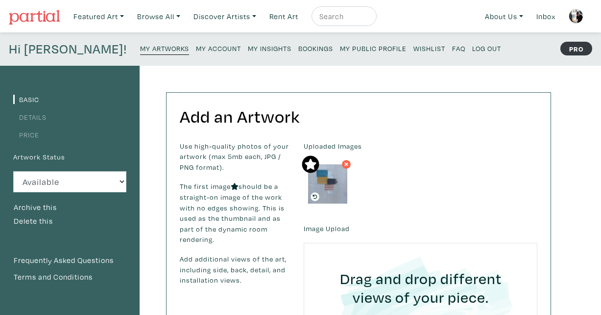
click at [36, 117] on link "Details" at bounding box center [29, 116] width 33 height 9
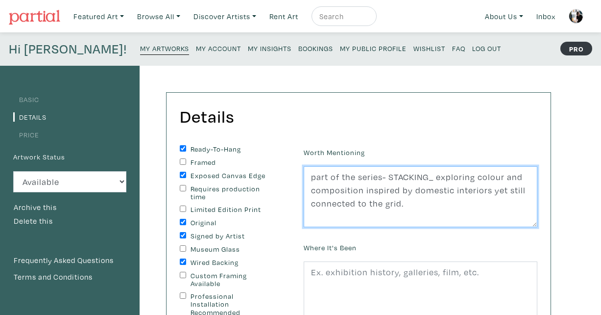
click at [413, 208] on textarea "part of the series- STACKING_ exploring colour and composition inspired by dome…" at bounding box center [421, 196] width 234 height 61
paste textarea "Delivery in the GTA included."
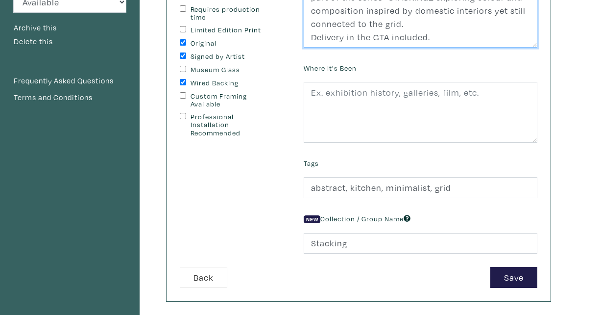
scroll to position [283, 0]
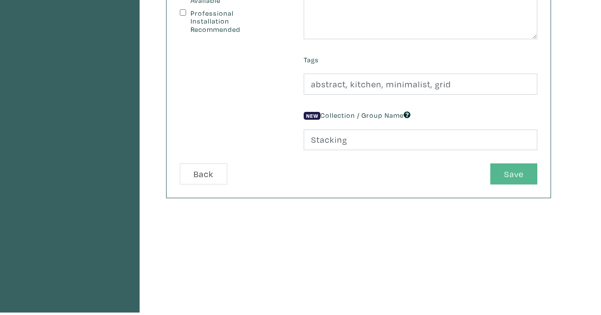
type textarea "part of the series- STACKING_ exploring colour and composition inspired by dome…"
click at [502, 171] on button "Save" at bounding box center [514, 173] width 47 height 21
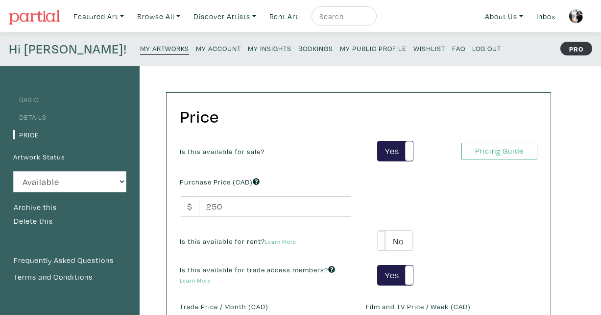
click at [140, 46] on small "My Artworks" at bounding box center [164, 48] width 49 height 9
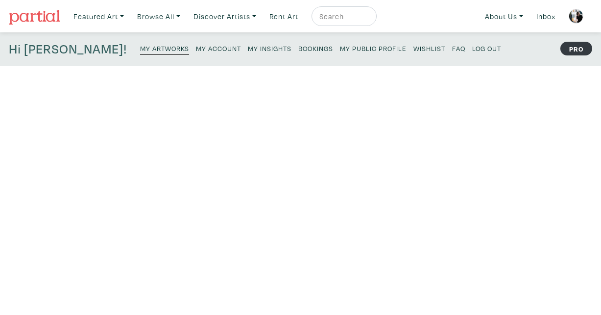
click at [140, 48] on small "My Artworks" at bounding box center [164, 48] width 49 height 9
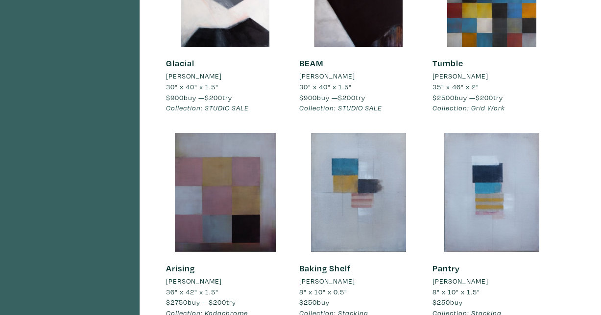
scroll to position [385, 0]
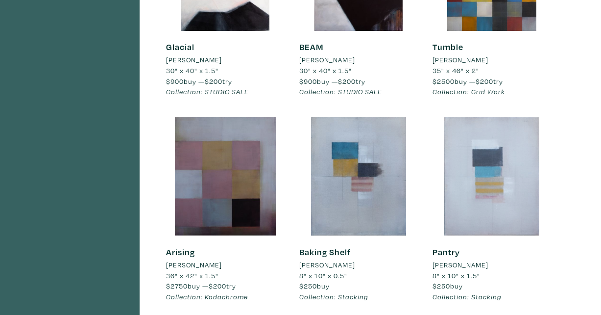
click at [495, 195] on div at bounding box center [492, 176] width 119 height 119
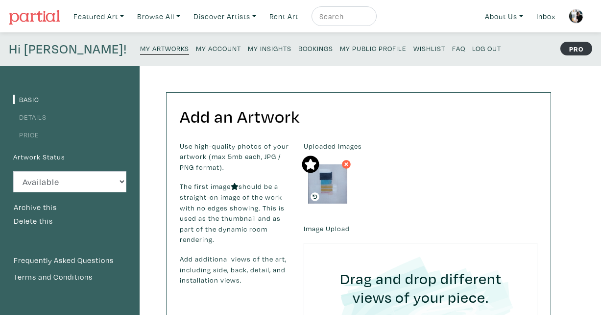
click at [25, 118] on link "Details" at bounding box center [29, 116] width 33 height 9
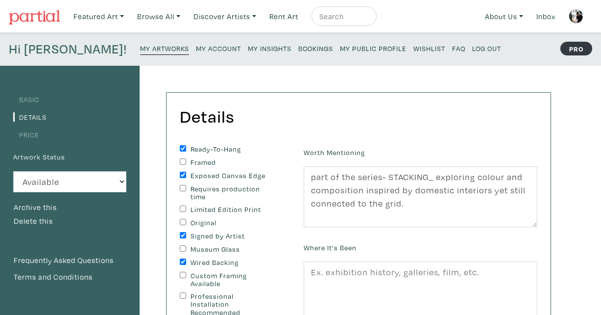
scroll to position [61, 0]
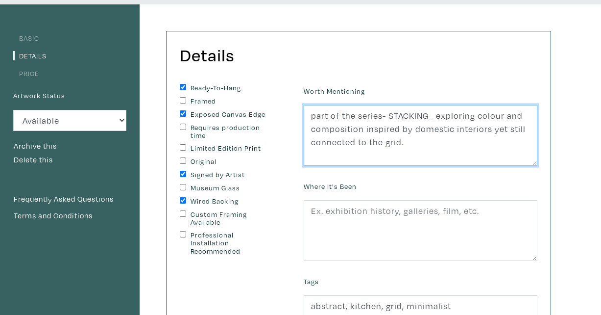
click at [421, 147] on textarea "part of the series- STACKING_ exploring colour and composition inspired by dome…" at bounding box center [421, 135] width 234 height 61
paste textarea "Delivery in the GTA included."
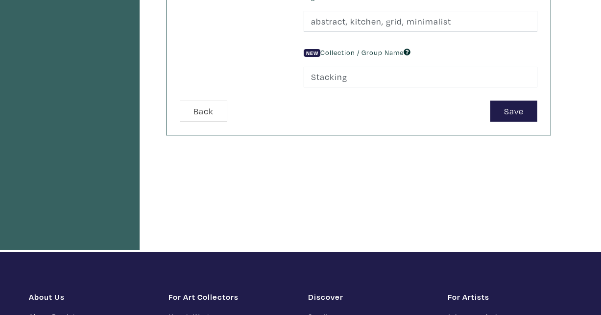
scroll to position [347, 0]
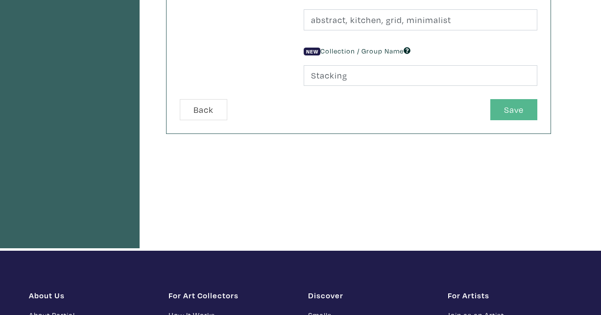
type textarea "part of the series- STACKING_ exploring colour and composition inspired by dome…"
click at [512, 103] on button "Save" at bounding box center [514, 109] width 47 height 21
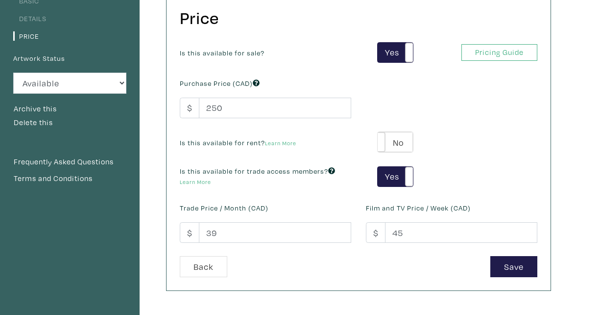
scroll to position [98, 0]
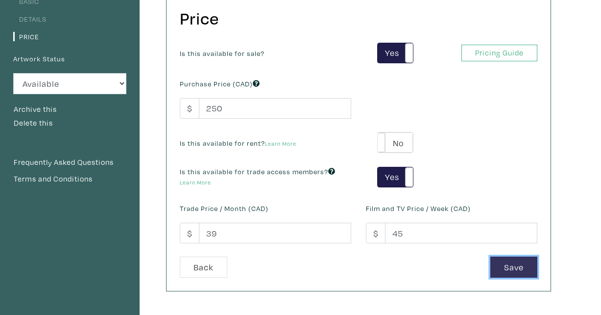
click at [508, 269] on button "Save" at bounding box center [514, 266] width 47 height 21
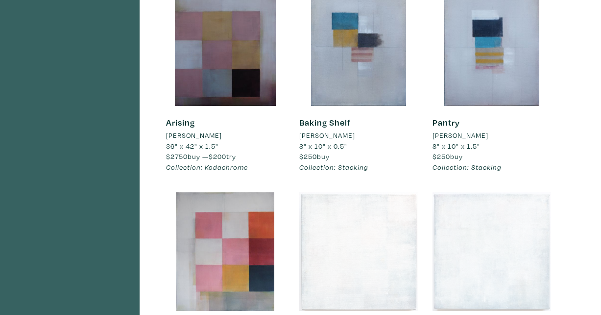
scroll to position [614, 0]
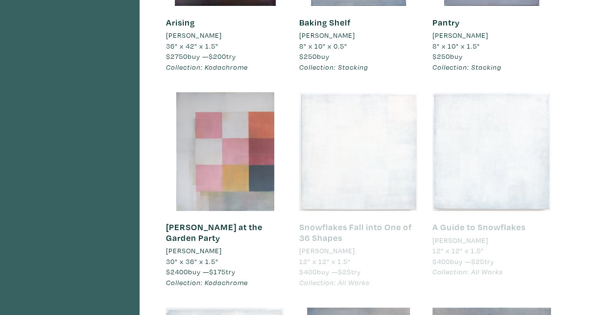
click at [240, 145] on div at bounding box center [225, 151] width 119 height 119
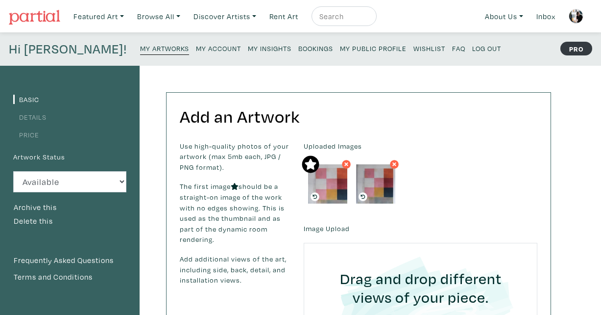
click at [41, 116] on link "Details" at bounding box center [29, 116] width 33 height 9
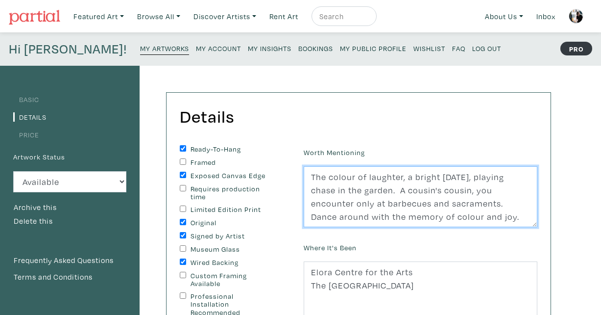
click at [489, 215] on textarea "The colour of laughter, a bright spring day, playing chase in the garden. A cou…" at bounding box center [421, 196] width 234 height 61
paste textarea "Delivery in the GTA included."
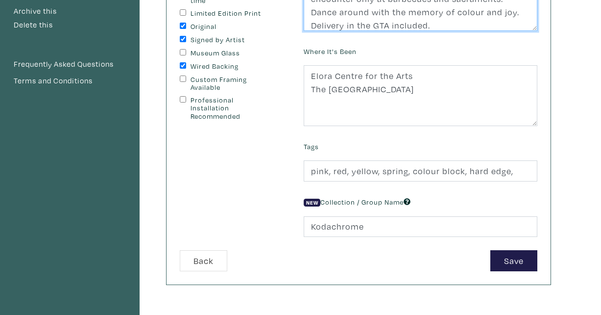
scroll to position [214, 0]
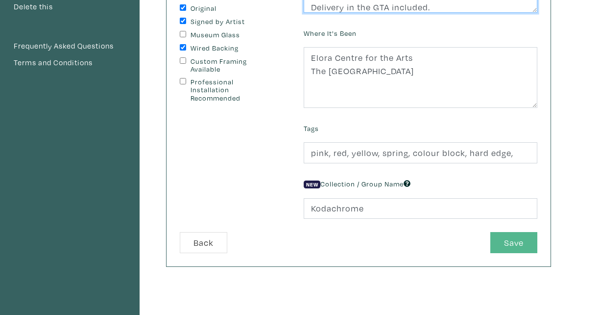
type textarea "The colour of laughter, a bright spring day, playing chase in the garden. A cou…"
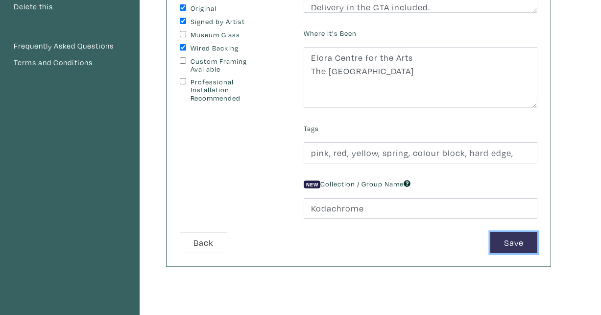
click at [507, 237] on button "Save" at bounding box center [514, 242] width 47 height 21
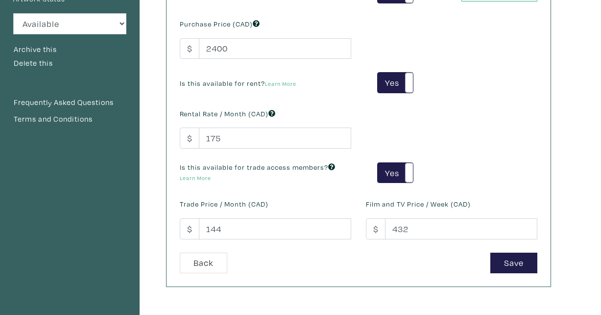
scroll to position [216, 0]
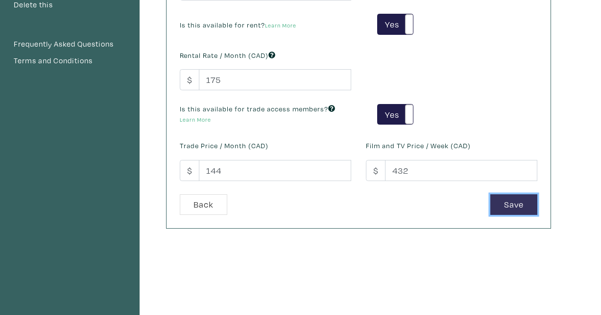
click at [517, 200] on button "Save" at bounding box center [514, 204] width 47 height 21
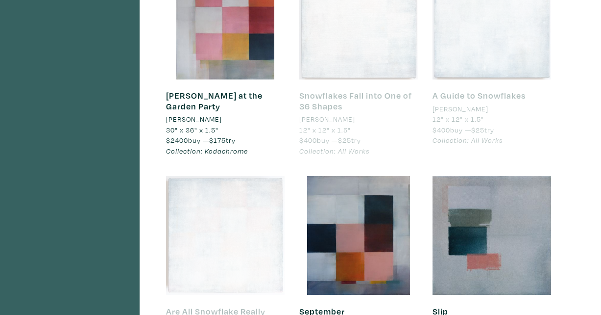
scroll to position [794, 0]
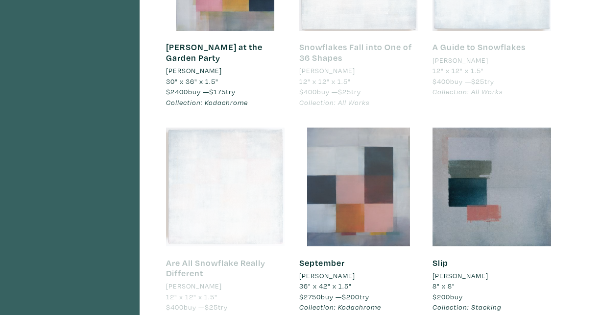
click at [354, 212] on div at bounding box center [359, 186] width 119 height 119
click at [362, 171] on div at bounding box center [359, 186] width 119 height 119
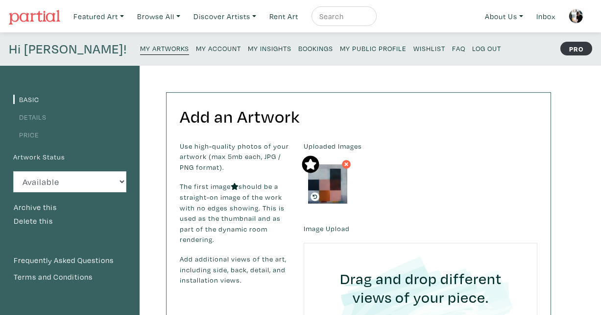
click at [35, 136] on link "Price" at bounding box center [26, 134] width 26 height 9
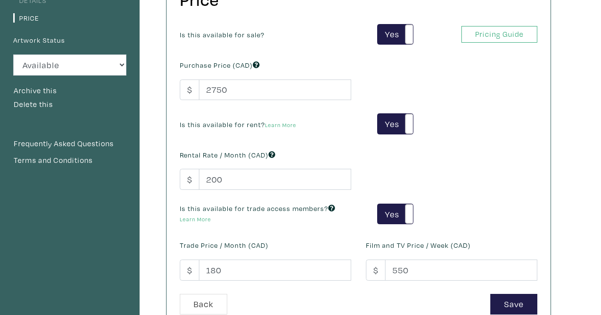
scroll to position [128, 0]
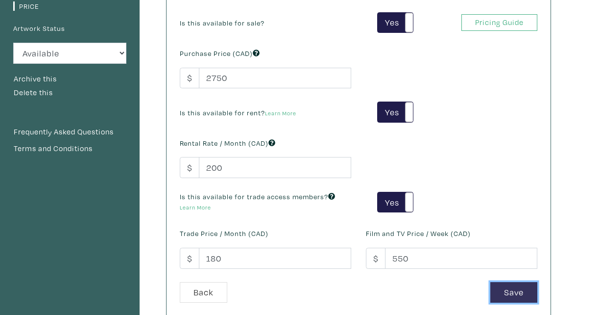
click at [515, 290] on button "Save" at bounding box center [514, 292] width 47 height 21
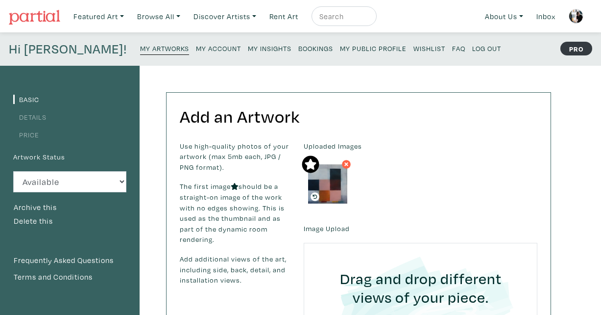
click at [35, 117] on link "Details" at bounding box center [29, 116] width 33 height 9
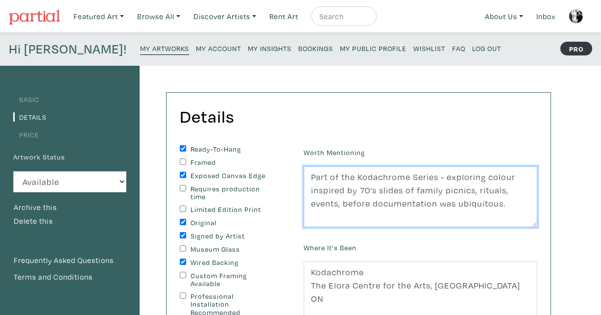
click at [524, 200] on textarea "Part of the Kodachrome Series - exploring colour inspired by 70's slides of fam…" at bounding box center [421, 196] width 234 height 61
paste textarea "Delivery in the GTA included."
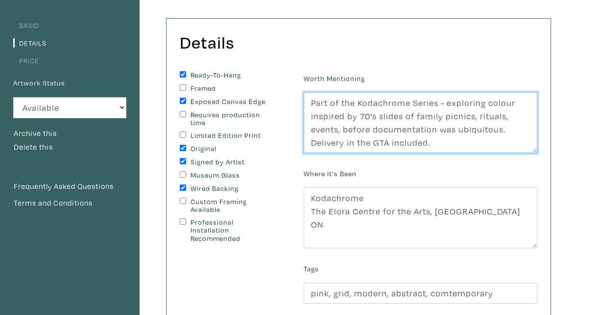
scroll to position [86, 0]
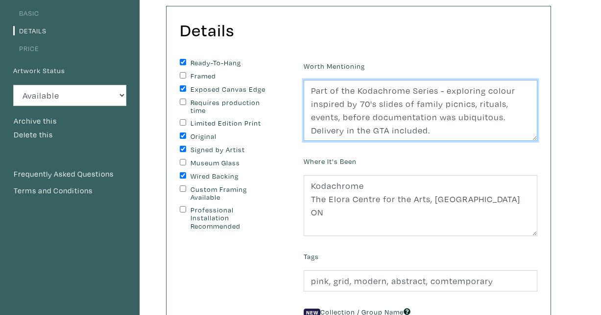
type textarea "Part of the Kodachrome Series - exploring colour inspired by 70's slides of fam…"
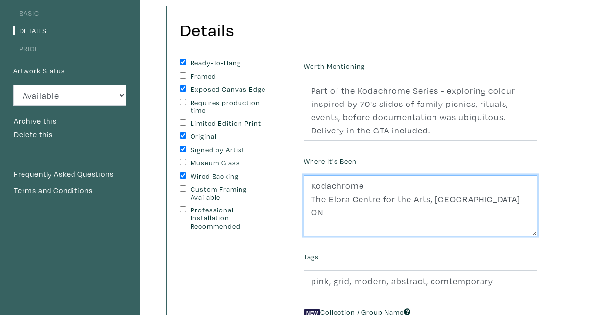
click at [486, 201] on textarea "Kodachrome The Elora Centre for the Arts, Elora ON" at bounding box center [421, 205] width 234 height 61
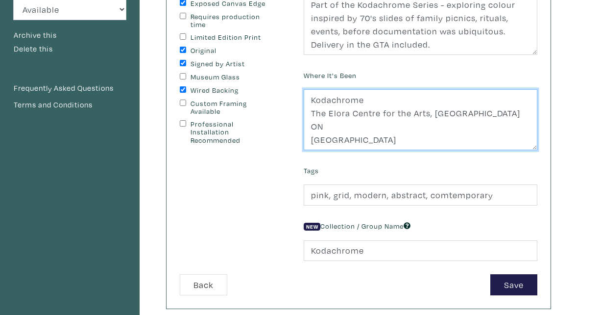
scroll to position [246, 0]
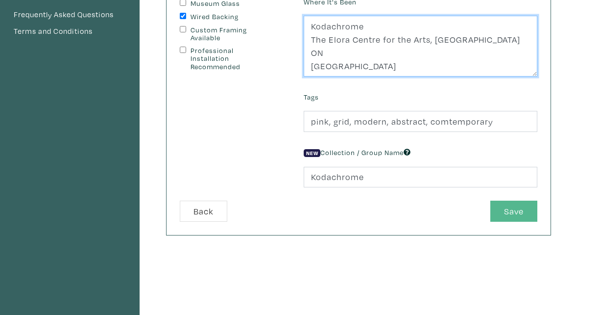
type textarea "Kodachrome The Elora Centre for the Arts, Elora ON Gladstone Hotel"
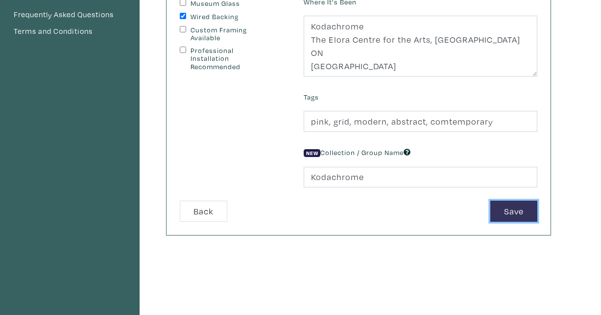
click at [506, 205] on button "Save" at bounding box center [514, 210] width 47 height 21
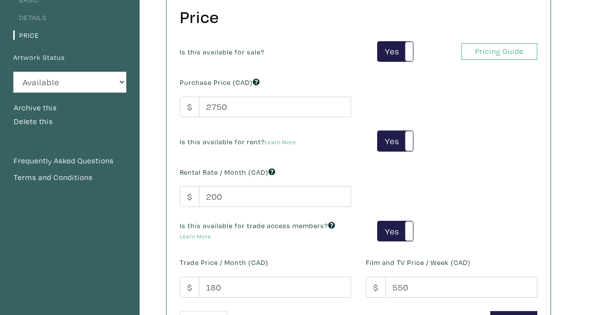
scroll to position [240, 0]
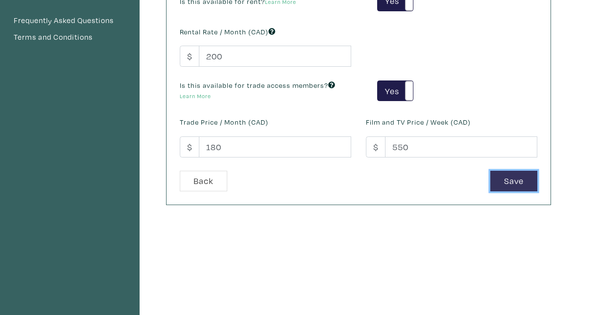
click at [507, 177] on button "Save" at bounding box center [514, 181] width 47 height 21
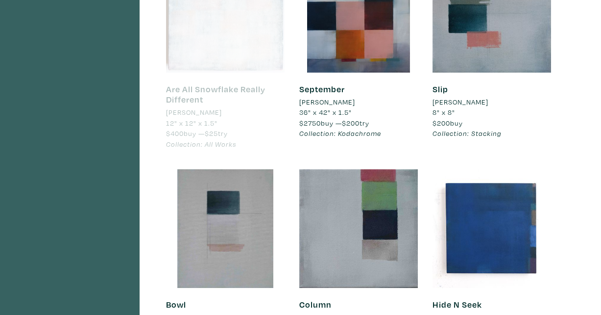
scroll to position [988, 0]
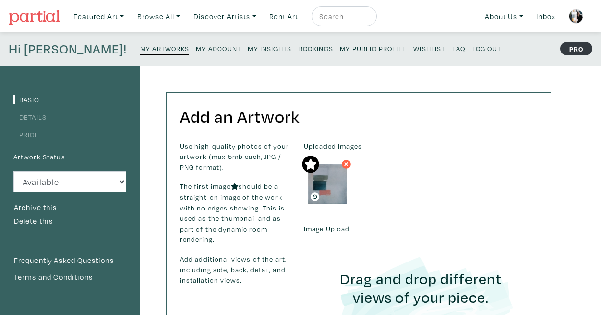
click at [38, 114] on link "Details" at bounding box center [29, 116] width 33 height 9
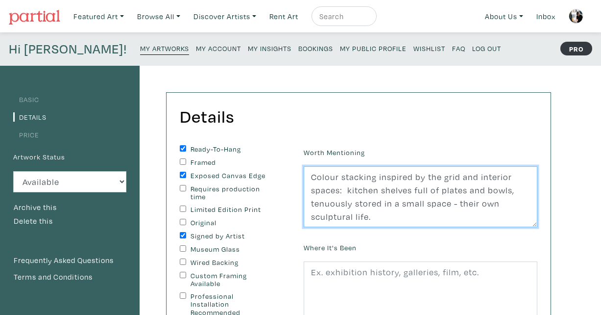
click at [378, 218] on textarea "Colour stacking inspired by the grid and interior spaces: kitchen shelves full …" at bounding box center [421, 196] width 234 height 61
paste textarea "Delivery in the GTA included."
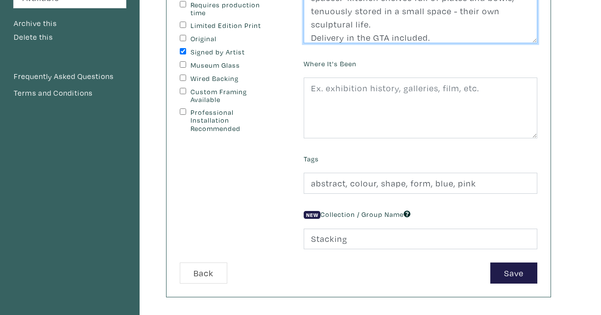
scroll to position [211, 0]
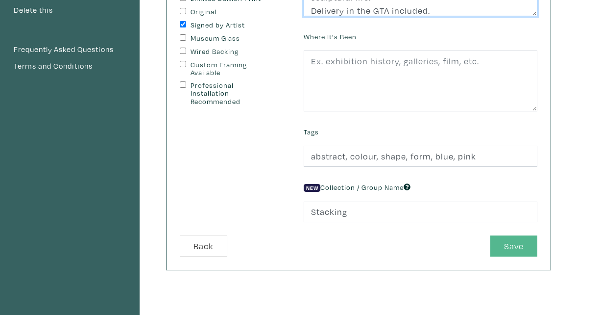
type textarea "Colour stacking inspired by the grid and interior spaces: kitchen shelves full …"
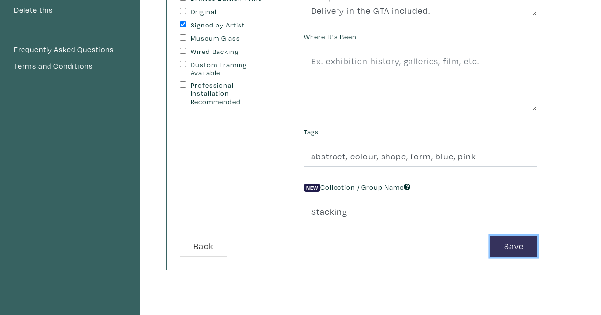
click at [510, 243] on button "Save" at bounding box center [514, 245] width 47 height 21
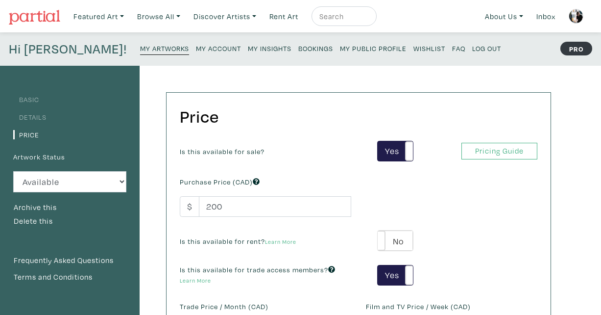
click at [140, 49] on small "My Artworks" at bounding box center [164, 48] width 49 height 9
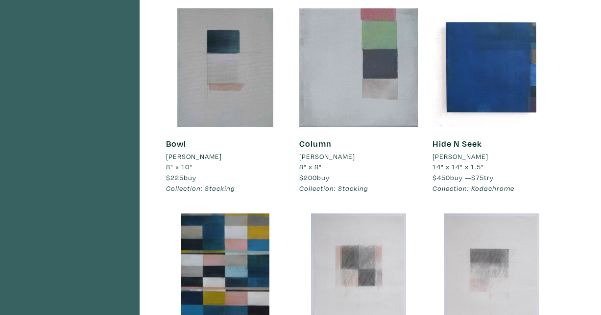
scroll to position [1149, 0]
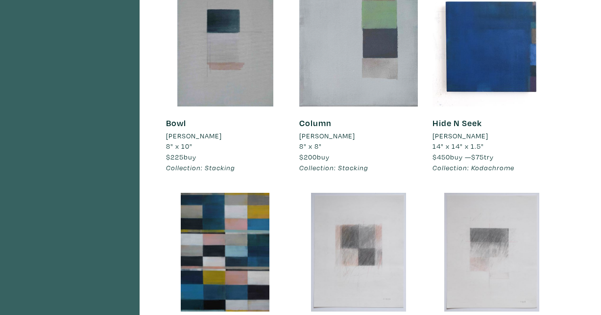
click at [349, 82] on div at bounding box center [359, 47] width 119 height 119
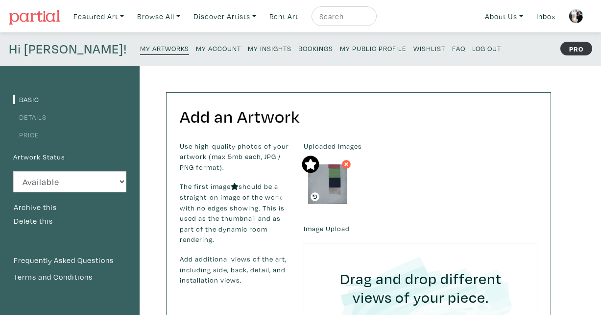
click at [27, 116] on link "Details" at bounding box center [29, 116] width 33 height 9
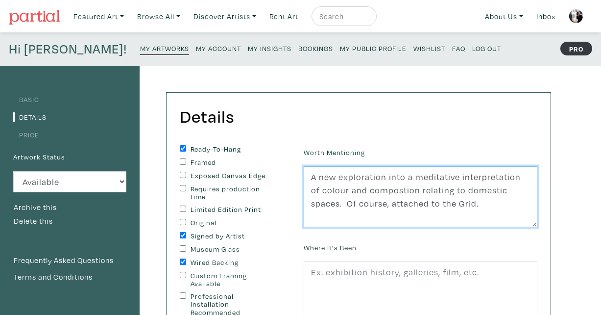
click at [451, 207] on textarea "A new exploration into a meditative interpretation of colour and compostion rel…" at bounding box center [421, 196] width 234 height 61
paste textarea "Delivery in the GTA included."
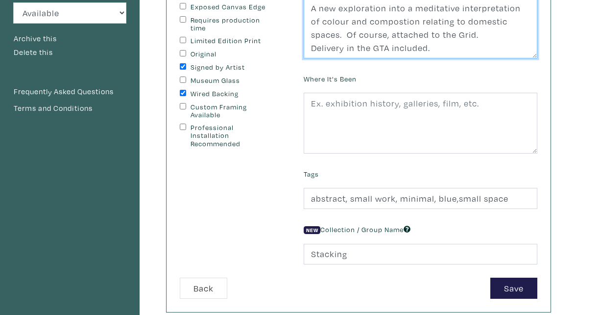
scroll to position [229, 0]
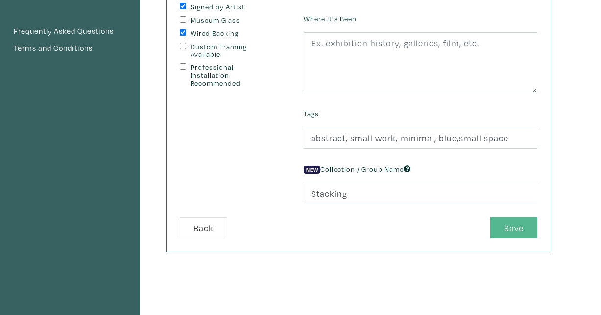
type textarea "A new exploration into a meditative interpretation of colour and compostion rel…"
click at [505, 225] on button "Save" at bounding box center [514, 227] width 47 height 21
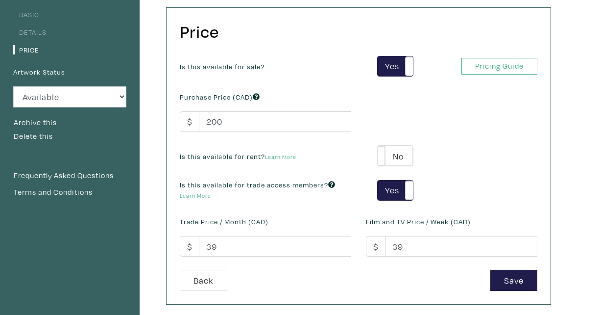
scroll to position [135, 0]
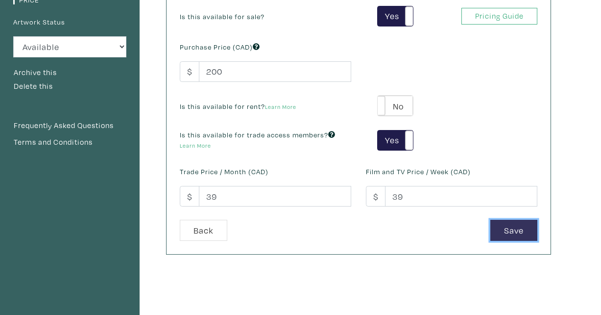
click at [510, 222] on button "Save" at bounding box center [514, 230] width 47 height 21
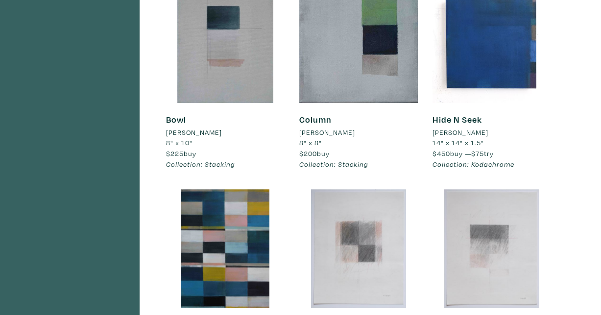
scroll to position [1235, 0]
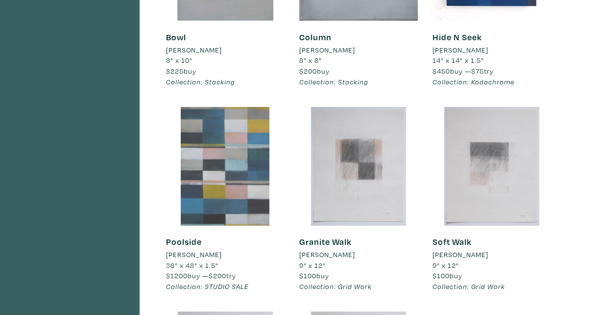
click at [238, 138] on div at bounding box center [225, 166] width 119 height 119
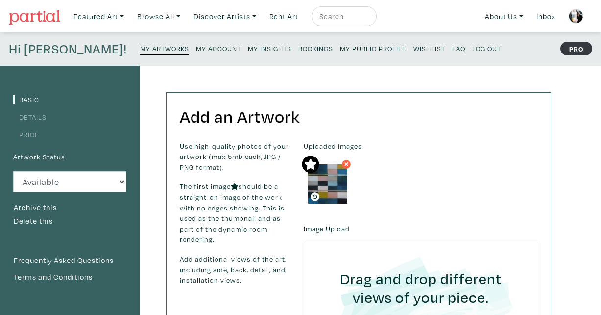
click at [40, 118] on link "Details" at bounding box center [29, 116] width 33 height 9
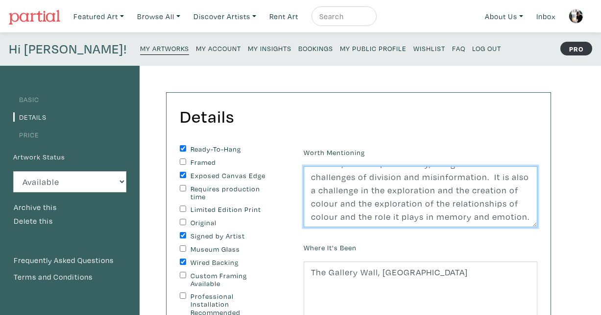
click at [529, 214] on textarea "Part of the Kodachrome series, where I pull colours and inspiration from 1970s …" at bounding box center [421, 196] width 234 height 61
paste textarea "Delivery in the GTA included."
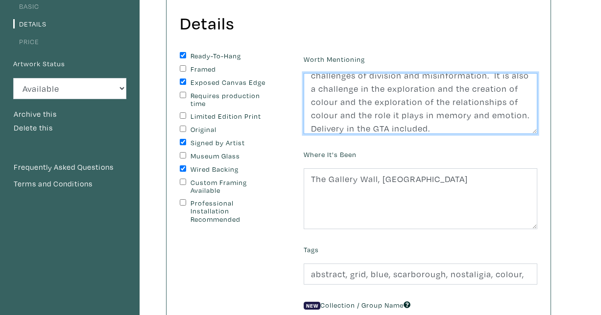
scroll to position [254, 0]
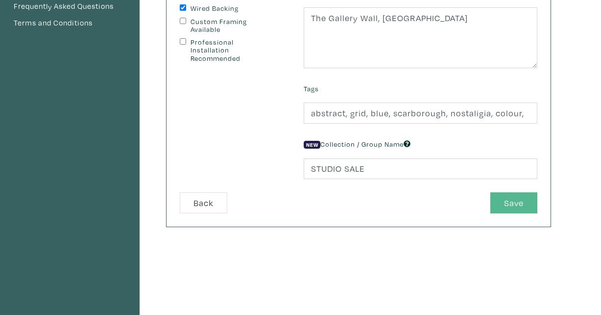
type textarea "Part of the Kodachrome series, where I pull colours and inspiration from 1970s …"
click at [509, 198] on button "Save" at bounding box center [514, 202] width 47 height 21
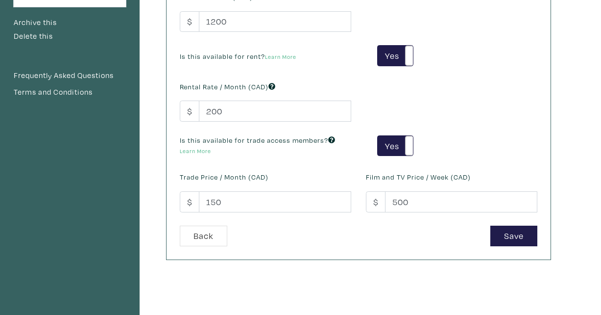
scroll to position [202, 0]
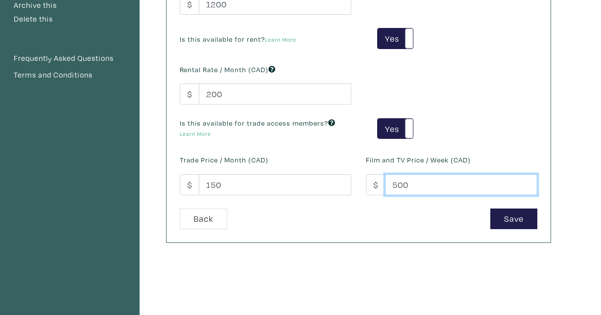
drag, startPoint x: 416, startPoint y: 186, endPoint x: 380, endPoint y: 186, distance: 35.8
click at [380, 186] on div "$ 500" at bounding box center [452, 184] width 172 height 21
type input "250"
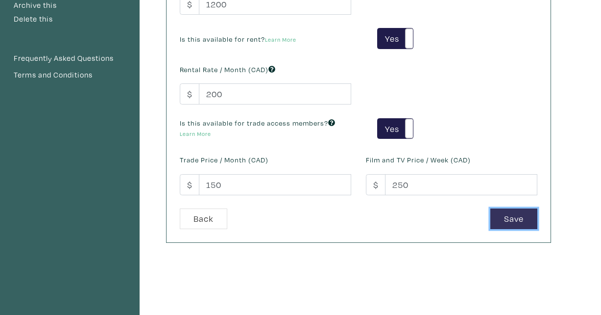
click at [513, 219] on button "Save" at bounding box center [514, 218] width 47 height 21
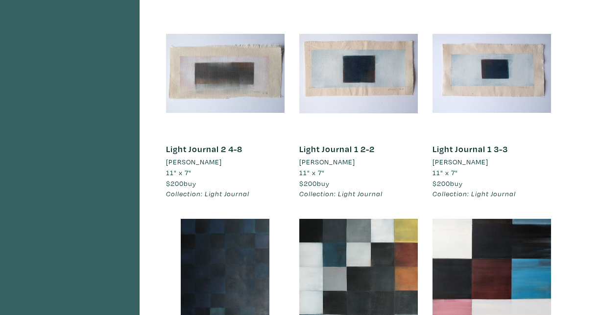
scroll to position [1829, 0]
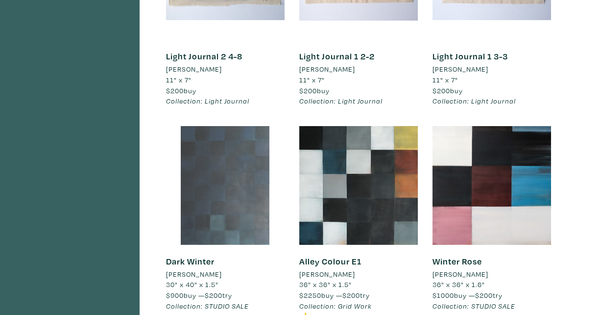
click at [229, 206] on div at bounding box center [225, 185] width 119 height 119
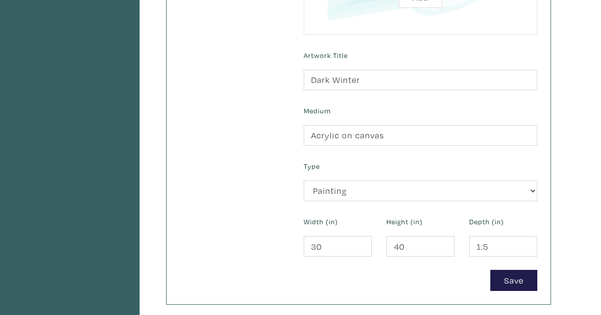
scroll to position [392, 0]
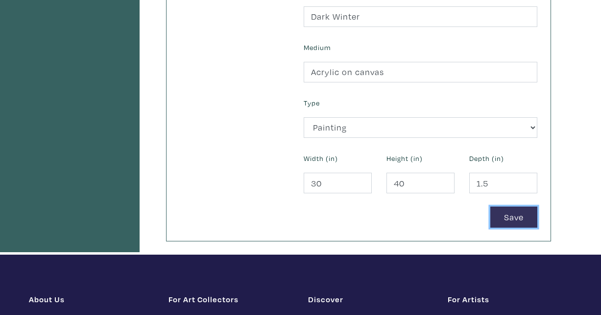
click at [518, 214] on button "Save" at bounding box center [514, 216] width 47 height 21
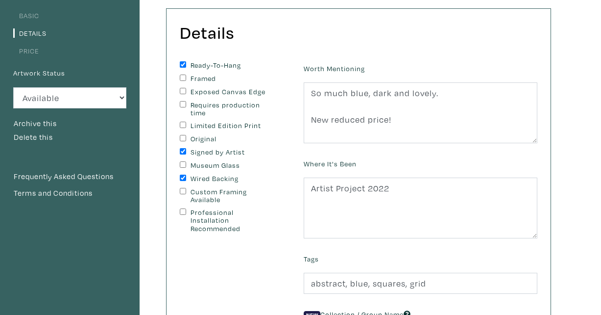
scroll to position [111, 0]
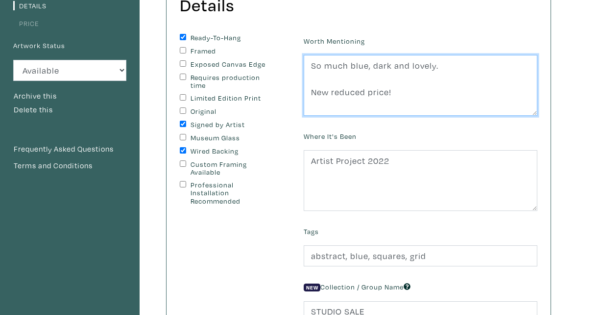
click at [399, 89] on textarea "So much blue, dark and lovely. New reduced price!" at bounding box center [421, 85] width 234 height 61
paste textarea "Delivery in the GTA included."
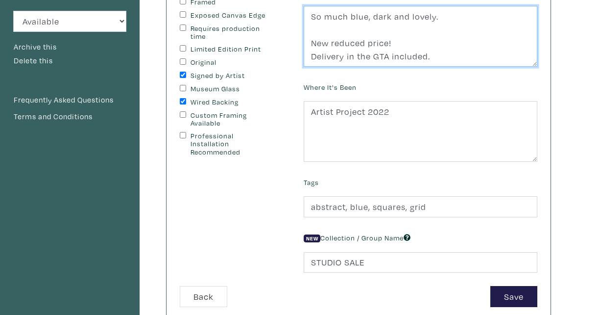
scroll to position [225, 0]
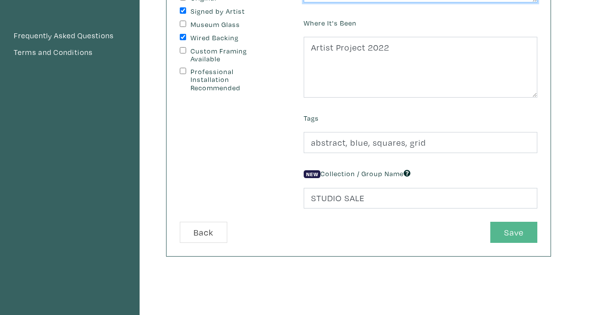
type textarea "So much blue, dark and lovely. New reduced price! Delivery in the GTA included."
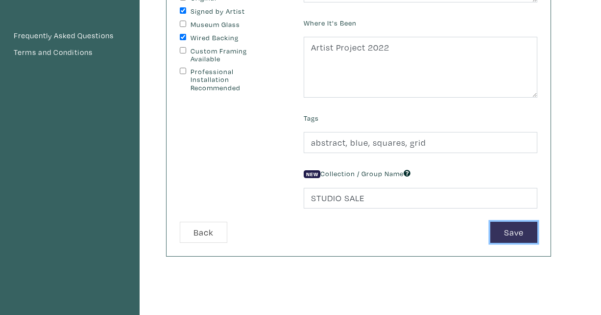
click at [507, 235] on button "Save" at bounding box center [514, 232] width 47 height 21
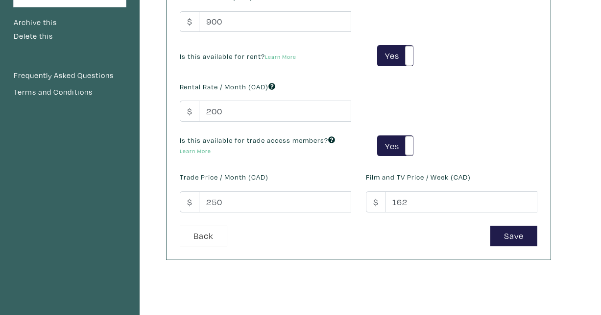
scroll to position [204, 0]
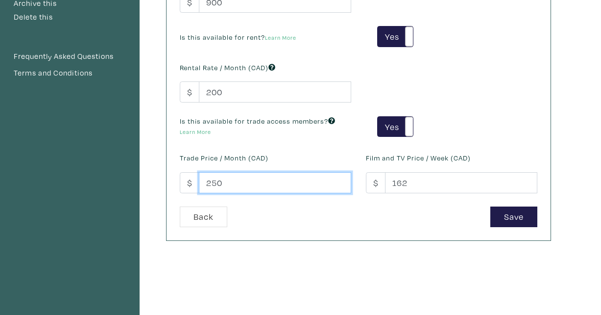
drag, startPoint x: 241, startPoint y: 184, endPoint x: 189, endPoint y: 184, distance: 52.5
click at [189, 184] on div "$ 250" at bounding box center [266, 182] width 172 height 21
type input "150"
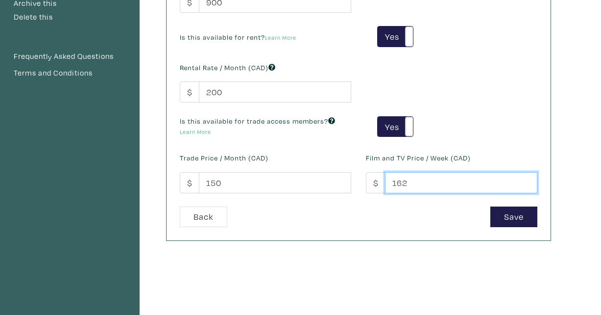
drag, startPoint x: 415, startPoint y: 185, endPoint x: 340, endPoint y: 185, distance: 75.0
click at [340, 185] on div "Is this available for sale? Yes No Yes No Pricing Guide PRO Purchase Price (CAD…" at bounding box center [359, 72] width 373 height 270
type input "250"
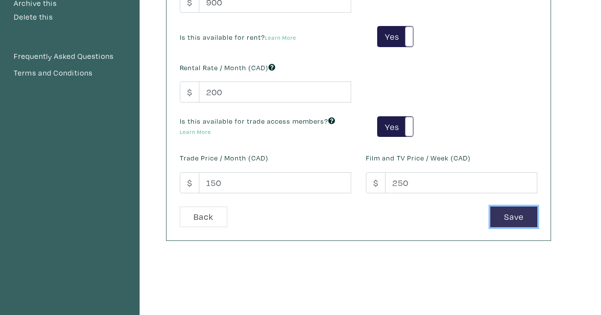
click at [518, 216] on button "Save" at bounding box center [514, 216] width 47 height 21
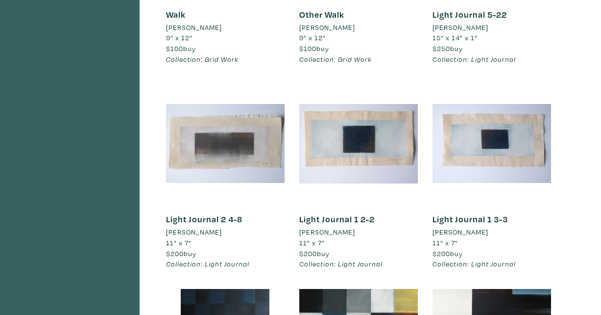
scroll to position [1814, 0]
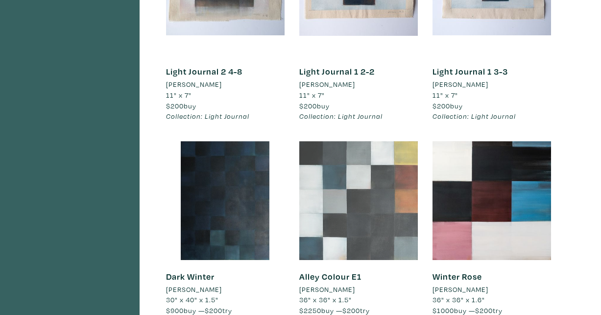
click at [380, 212] on div at bounding box center [359, 200] width 119 height 119
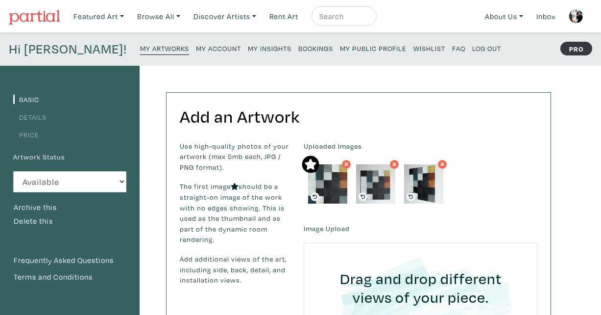
click at [42, 113] on link "Details" at bounding box center [29, 116] width 33 height 9
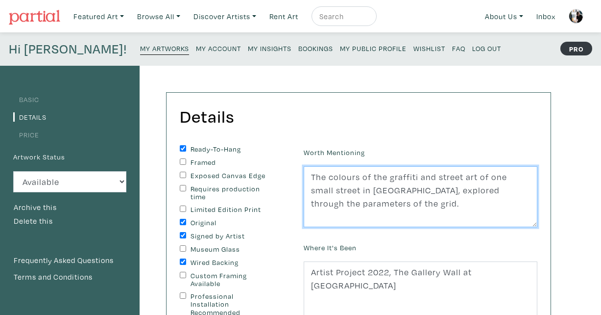
click at [425, 196] on textarea "The colours of the graffiti and street art of one small street in East London, …" at bounding box center [421, 196] width 234 height 61
click at [432, 206] on textarea "The colours of the graffiti and street art of one small street in East London, …" at bounding box center [421, 196] width 234 height 61
paste textarea "Delivery in the GTA included."
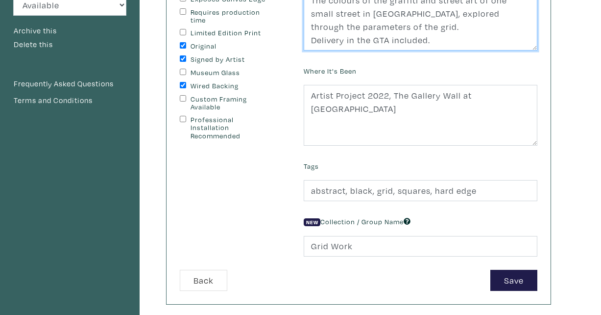
scroll to position [209, 0]
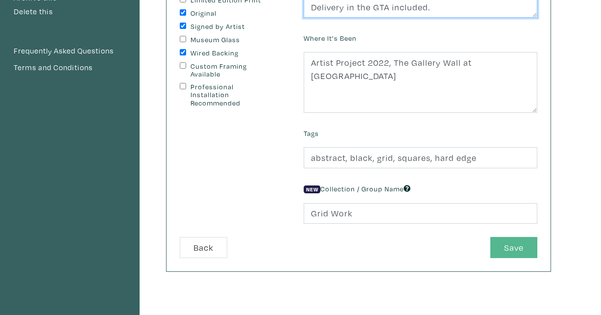
type textarea "The colours of the graffiti and street art of one small street in East London, …"
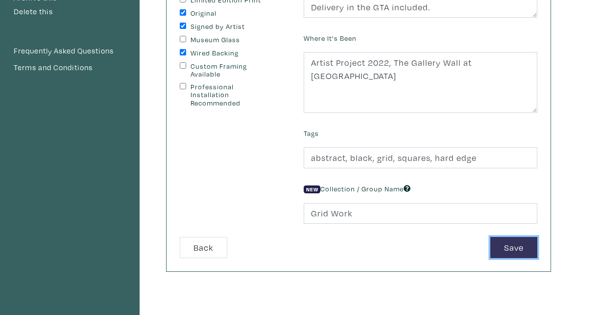
click at [518, 249] on button "Save" at bounding box center [514, 247] width 47 height 21
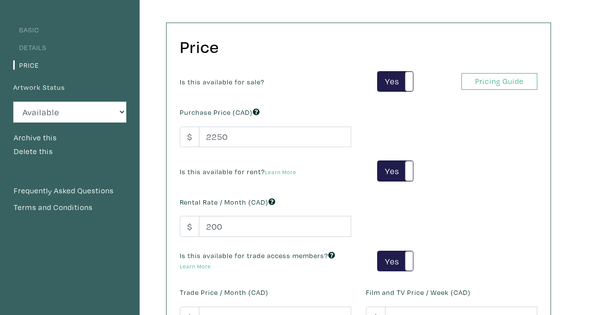
scroll to position [176, 0]
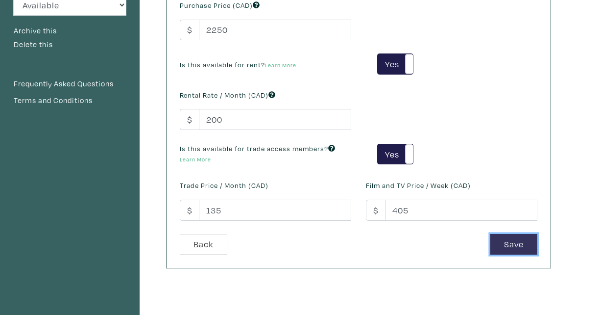
click at [507, 244] on button "Save" at bounding box center [514, 244] width 47 height 21
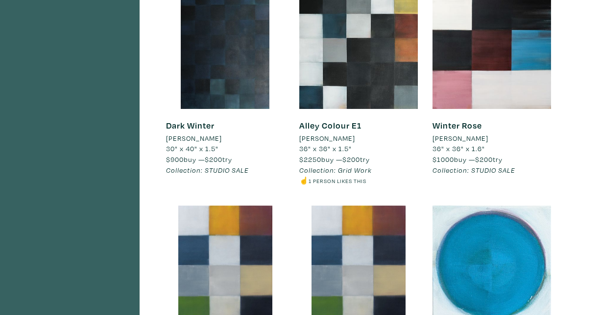
scroll to position [1922, 0]
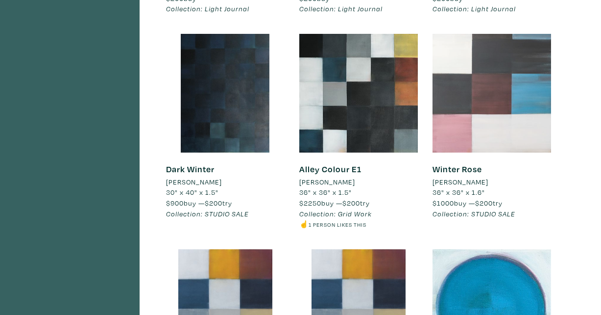
click at [505, 78] on div at bounding box center [492, 93] width 119 height 119
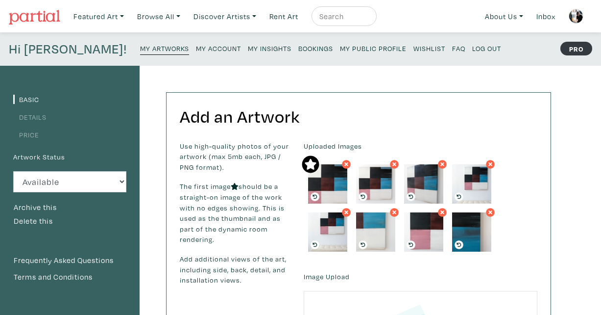
click at [33, 118] on link "Details" at bounding box center [29, 116] width 33 height 9
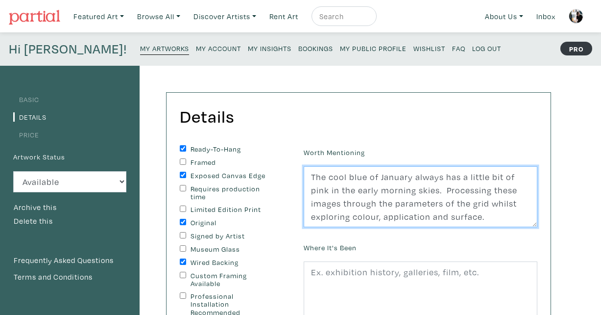
click at [458, 212] on textarea "The cool blue of January always has a little bit of pink in the early morning s…" at bounding box center [421, 196] width 234 height 61
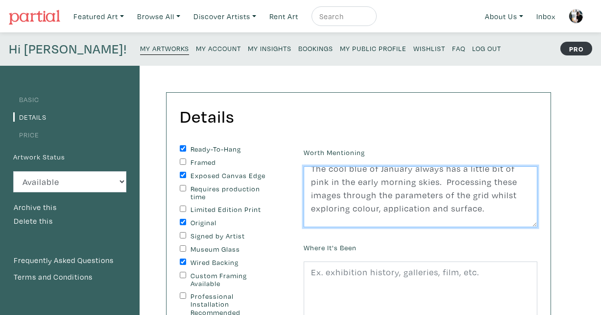
paste textarea "Delivery in the GTA included."
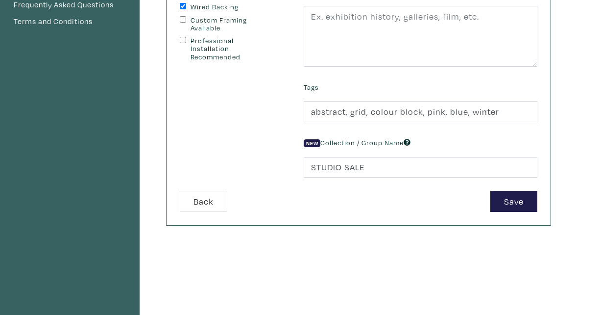
scroll to position [319, 0]
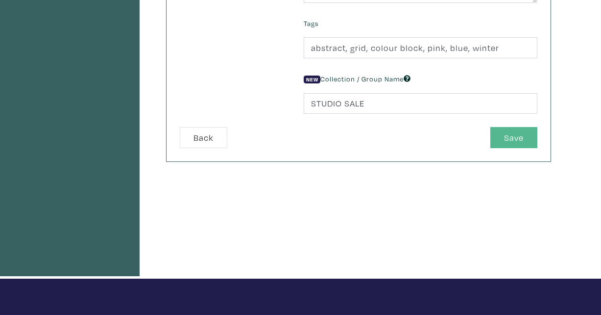
type textarea "The cool blue of January always has a little bit of pink in the early morning s…"
click at [514, 134] on button "Save" at bounding box center [514, 137] width 47 height 21
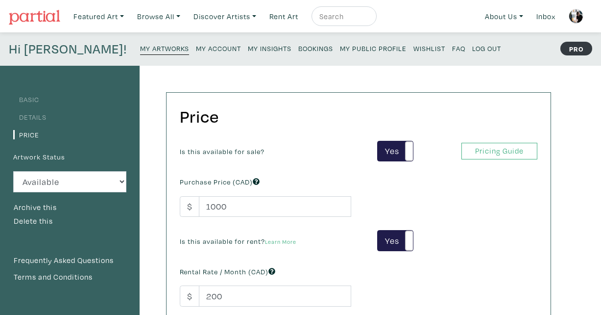
scroll to position [96, 0]
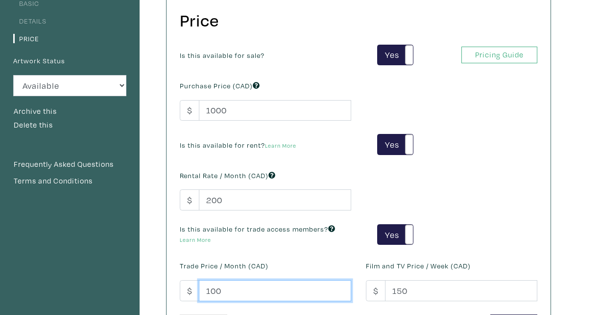
drag, startPoint x: 245, startPoint y: 291, endPoint x: 198, endPoint y: 291, distance: 46.6
click at [198, 291] on div "$ 100" at bounding box center [266, 290] width 172 height 21
type input "150"
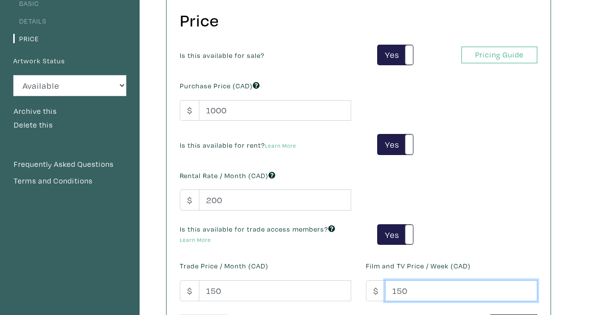
drag, startPoint x: 413, startPoint y: 289, endPoint x: 379, endPoint y: 289, distance: 33.3
click at [379, 289] on div "$ 150" at bounding box center [452, 290] width 172 height 21
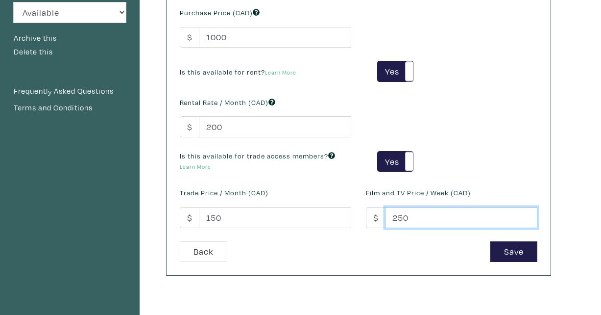
scroll to position [305, 0]
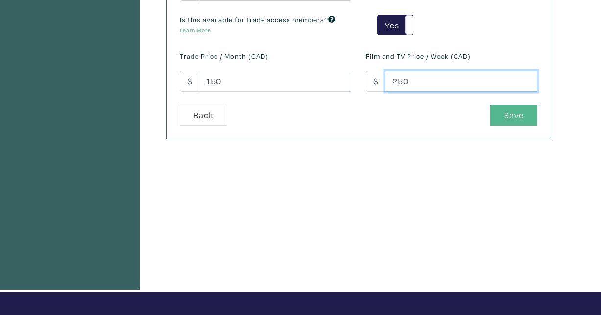
type input "250"
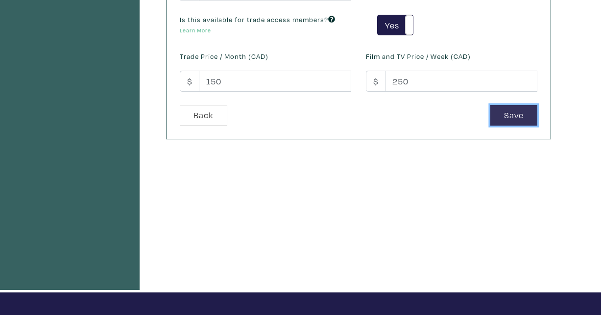
click at [510, 120] on button "Save" at bounding box center [514, 115] width 47 height 21
